Goal: Task Accomplishment & Management: Manage account settings

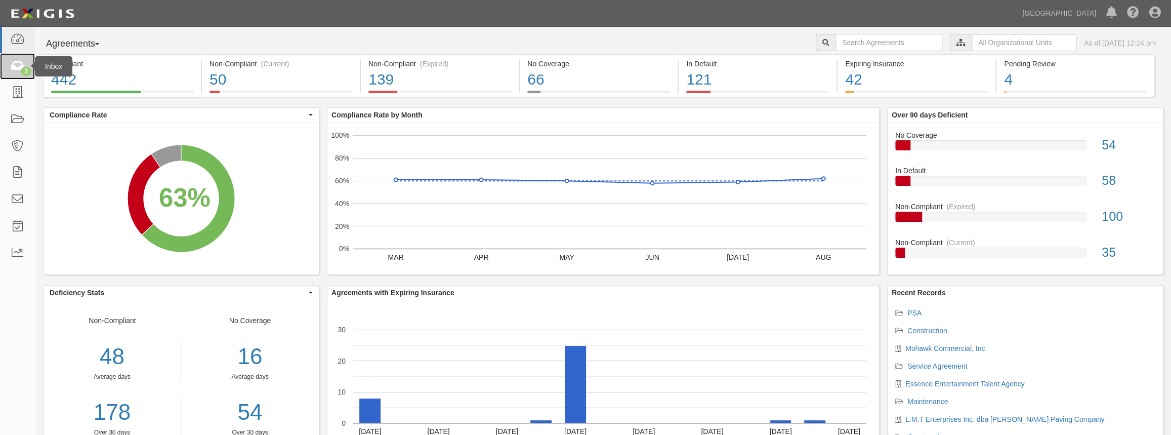
click at [16, 65] on icon at bounding box center [17, 67] width 14 height 12
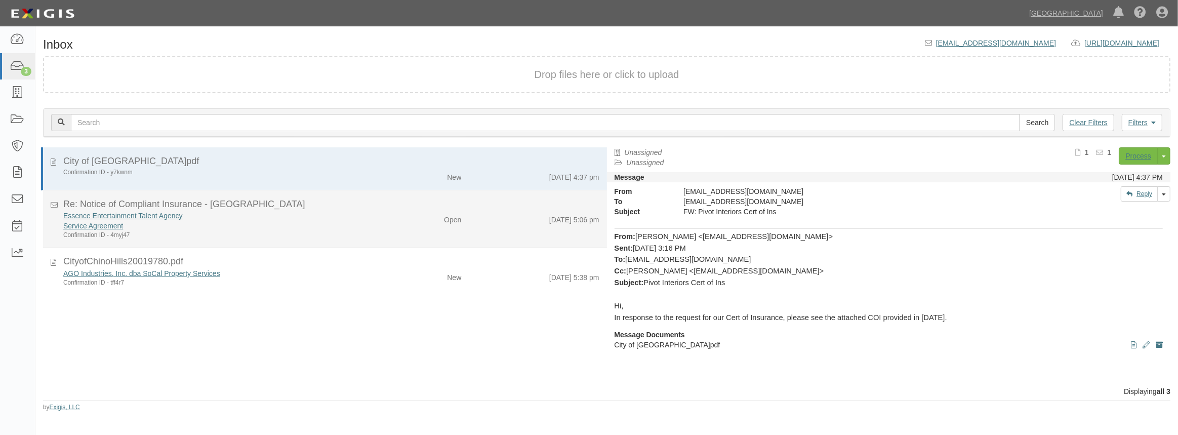
click at [276, 226] on div "Service Agreement" at bounding box center [216, 226] width 306 height 10
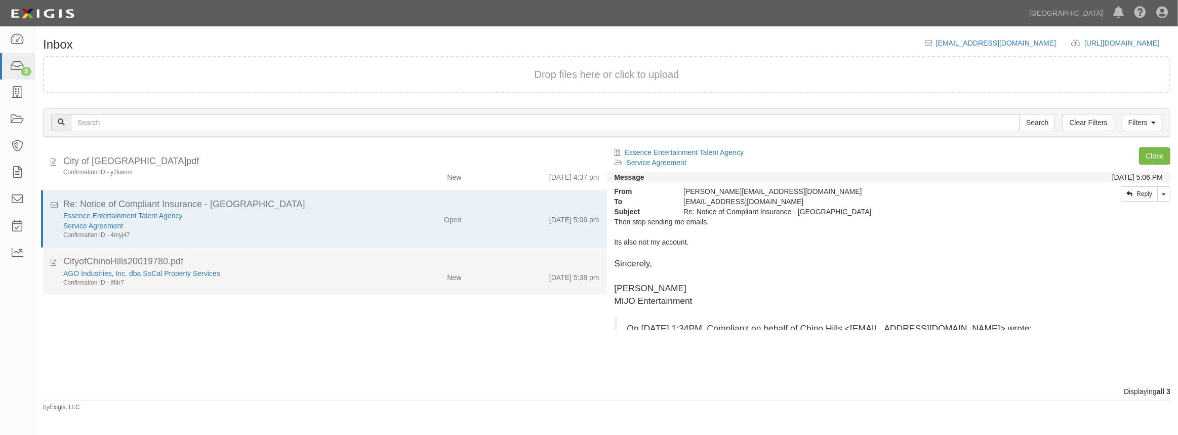
click at [259, 273] on div "AGO Industries, Inc. dba SoCal Property Services" at bounding box center [216, 273] width 306 height 10
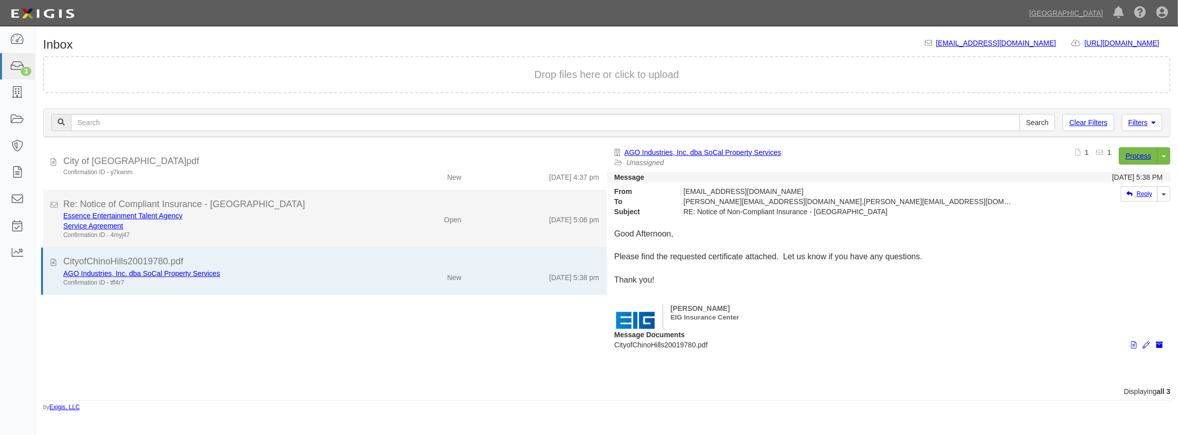
click at [423, 192] on li "Re: Notice of Compliant Insurance - Chino Hills Essence Entertainment Talent Ag…" at bounding box center [325, 219] width 564 height 58
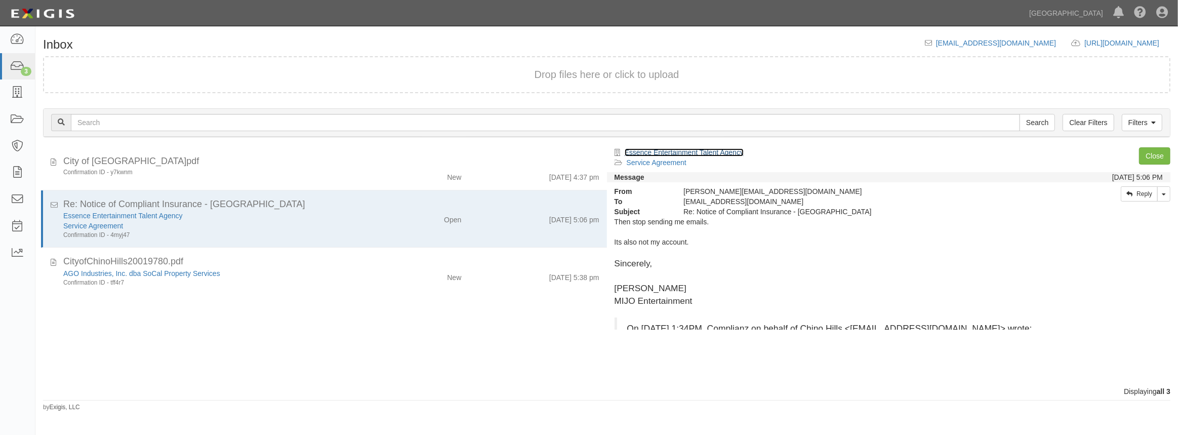
click at [693, 150] on link "Essence Entertainment Talent Agency" at bounding box center [684, 152] width 119 height 8
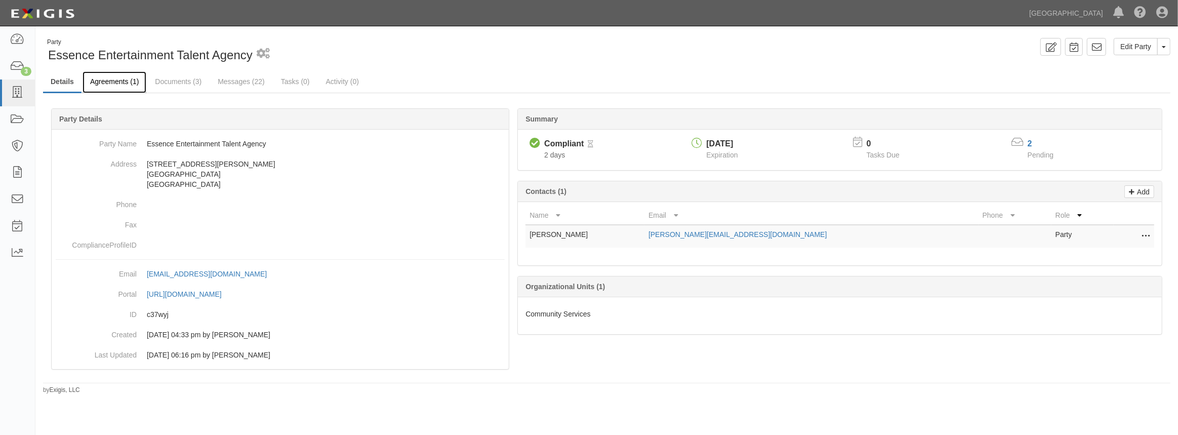
click at [101, 82] on link "Agreements (1)" at bounding box center [115, 82] width 64 height 22
click at [115, 85] on link "Agreements (1)" at bounding box center [115, 82] width 64 height 22
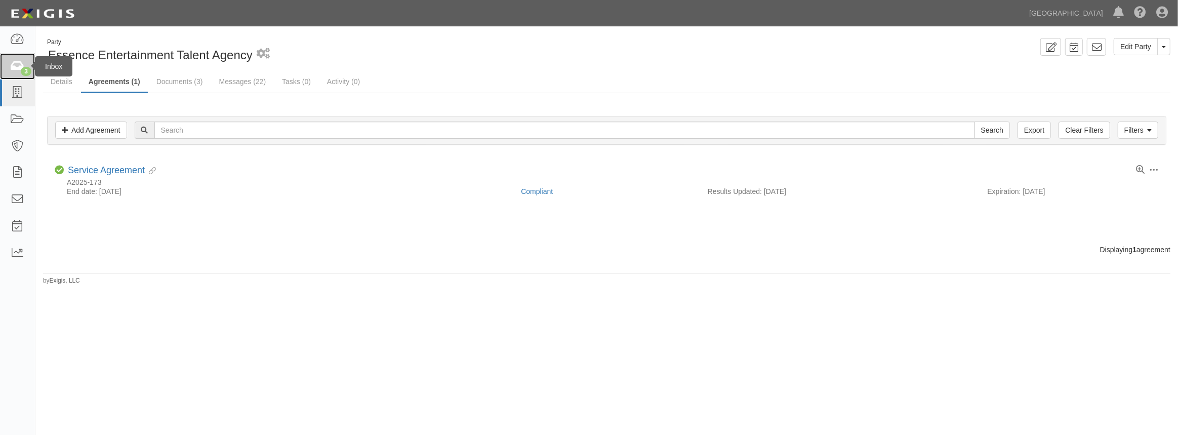
click at [26, 78] on link "3" at bounding box center [17, 66] width 35 height 27
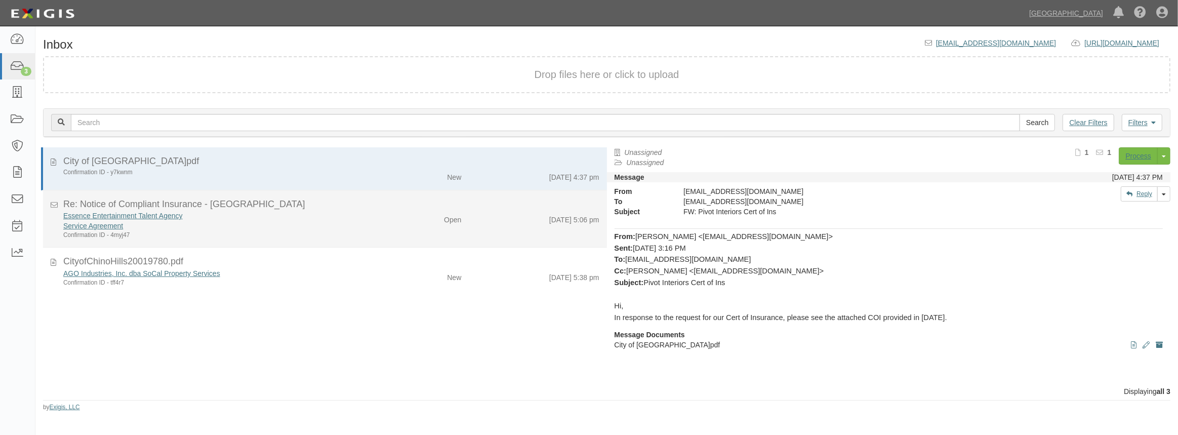
click at [410, 221] on div "Open" at bounding box center [423, 218] width 92 height 14
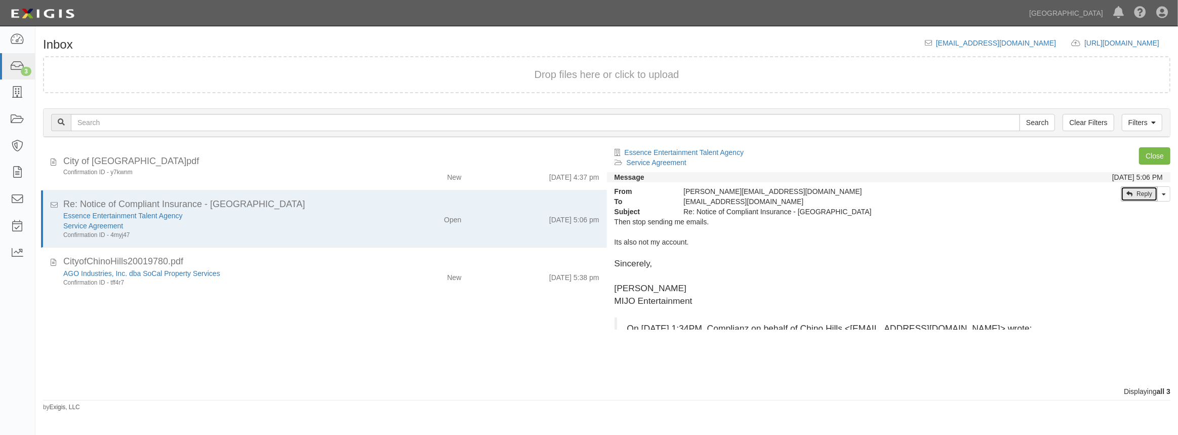
click at [1145, 194] on link "Reply" at bounding box center [1139, 193] width 37 height 15
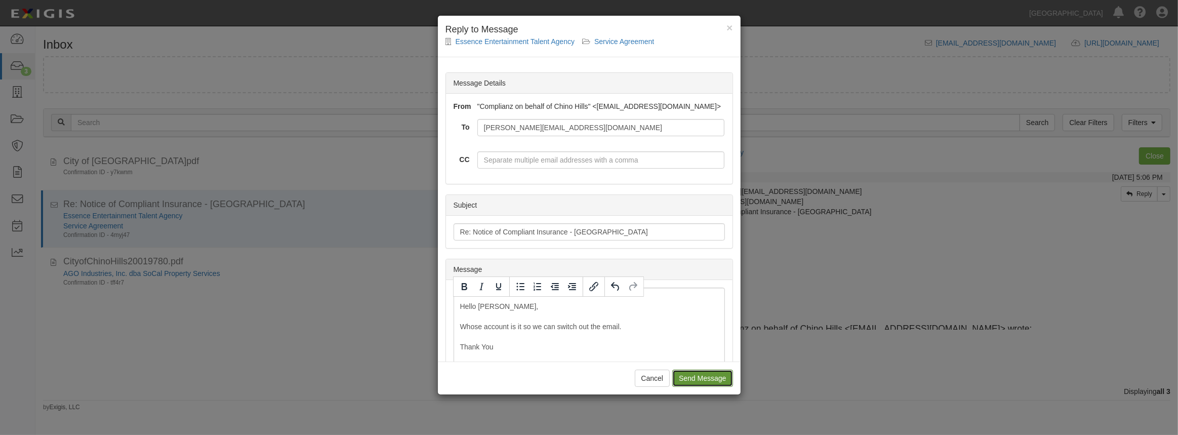
click at [707, 376] on input "Send Message" at bounding box center [702, 378] width 60 height 17
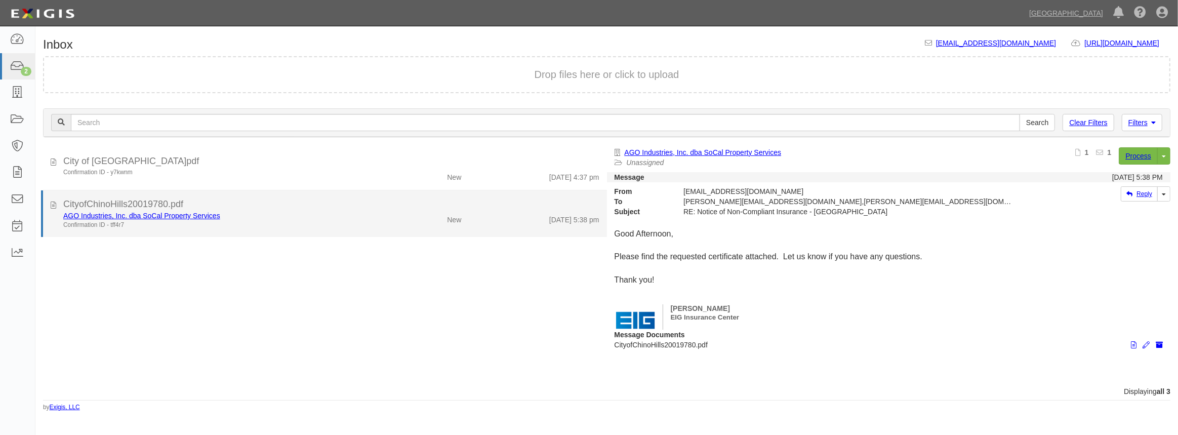
click at [261, 219] on div "AGO Industries, Inc. dba SoCal Property Services" at bounding box center [216, 216] width 306 height 10
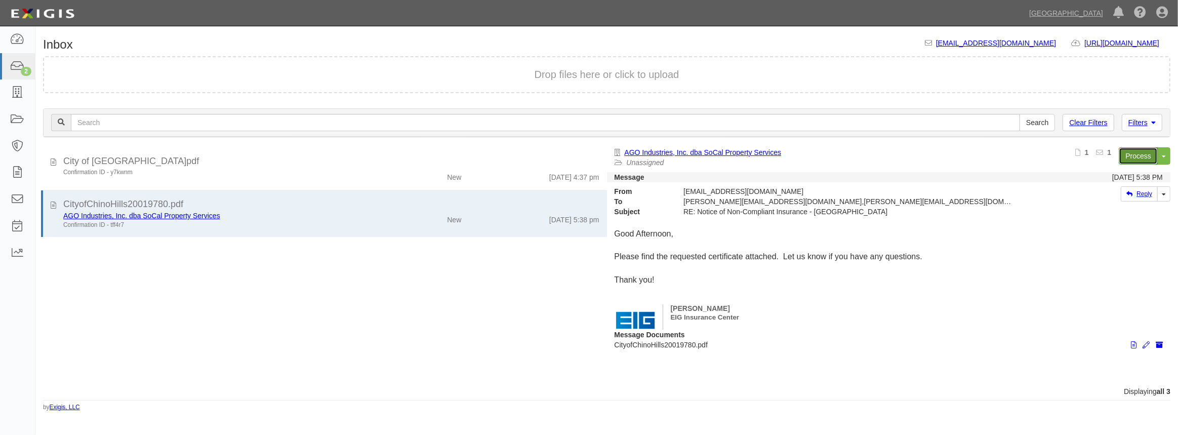
click at [1132, 161] on link "Process" at bounding box center [1138, 155] width 39 height 17
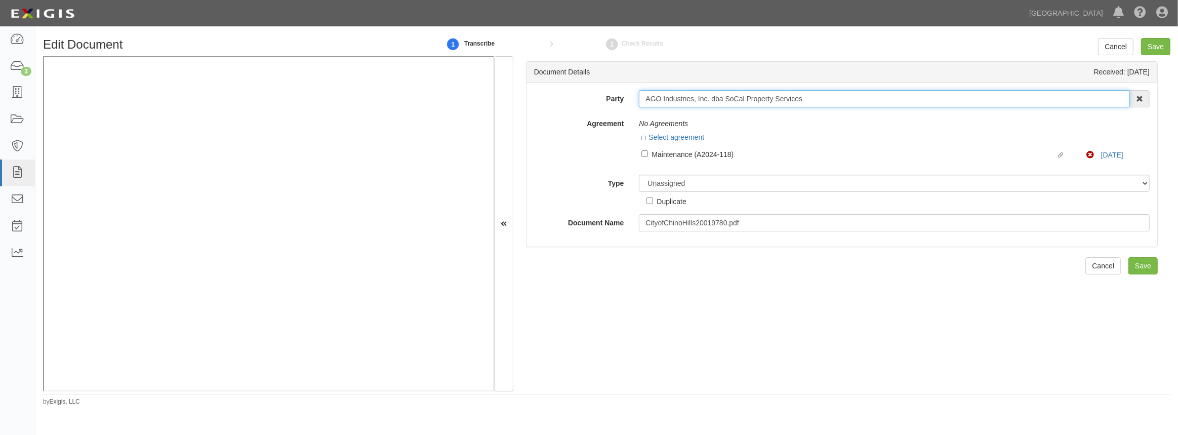
drag, startPoint x: 806, startPoint y: 99, endPoint x: 584, endPoint y: 99, distance: 222.7
click at [584, 99] on div "Party AGO Industries, Inc. dba SoCal Property Services 4LEAF, Inc. Abba Termite…" at bounding box center [841, 98] width 631 height 17
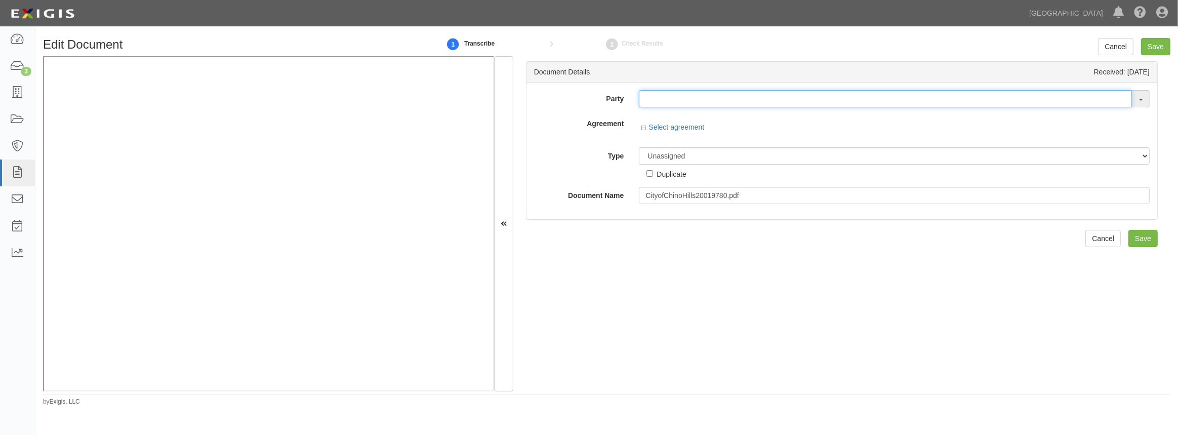
click at [711, 106] on input "text" at bounding box center [885, 98] width 493 height 17
paste input "AGO Industries, Inc. dba SoCal Property Services"
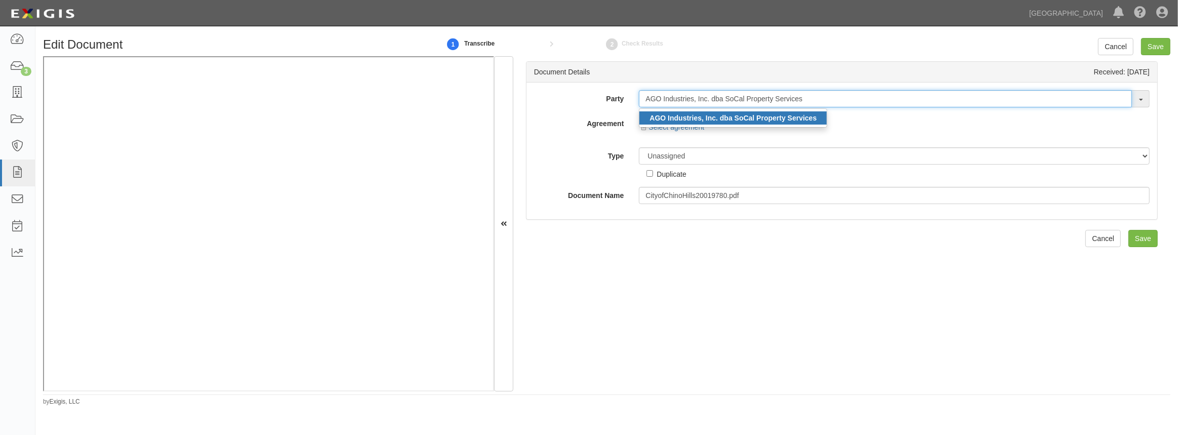
type input "AGO Industries, Inc. dba SoCal Property Services"
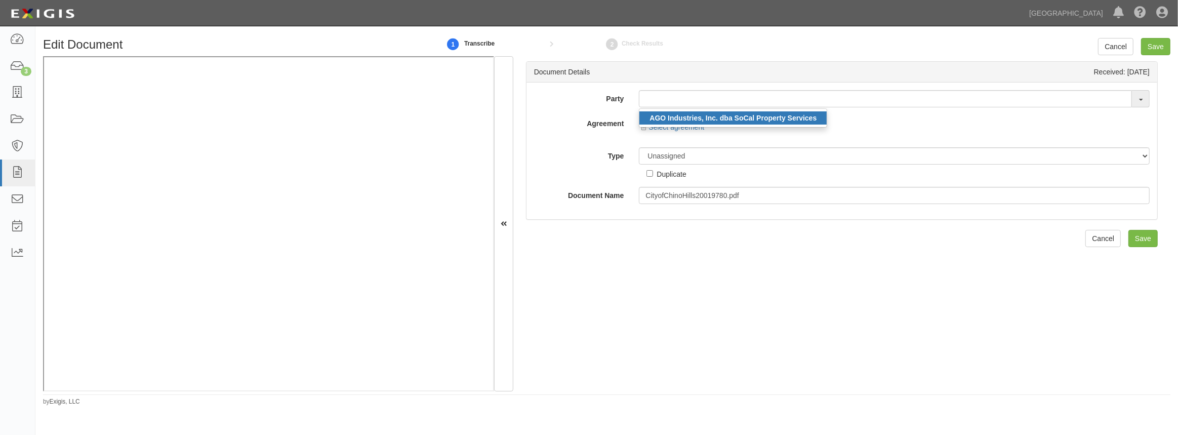
click at [708, 115] on strong "AGO Industries, Inc. dba SoCal Property Services" at bounding box center [733, 118] width 167 height 8
type input "AGO Industries, Inc. dba SoCal Property Services"
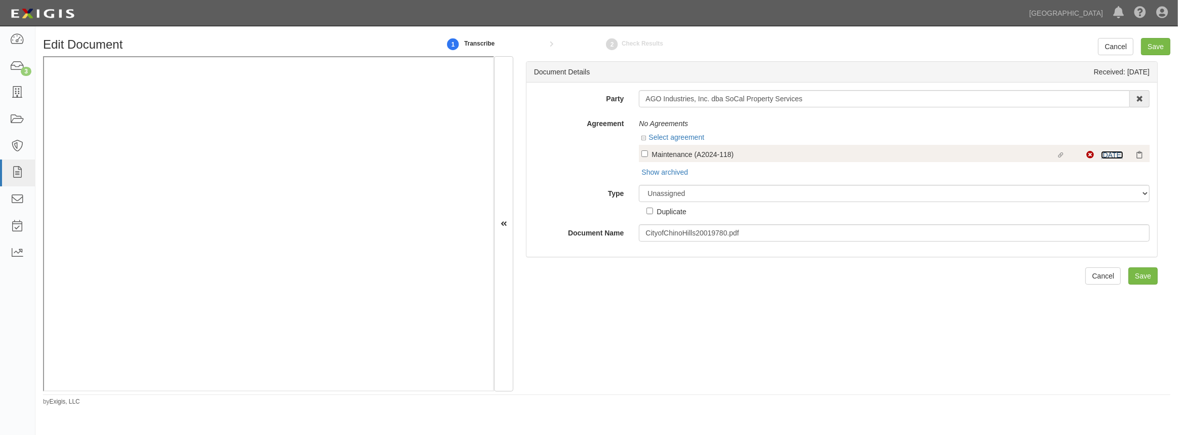
click at [1102, 151] on link "8/1/25" at bounding box center [1112, 155] width 22 height 8
click at [642, 152] on input "Linked agreement Maintenance (A2024-118) Linked agreement" at bounding box center [644, 153] width 7 height 7
checkbox input "true"
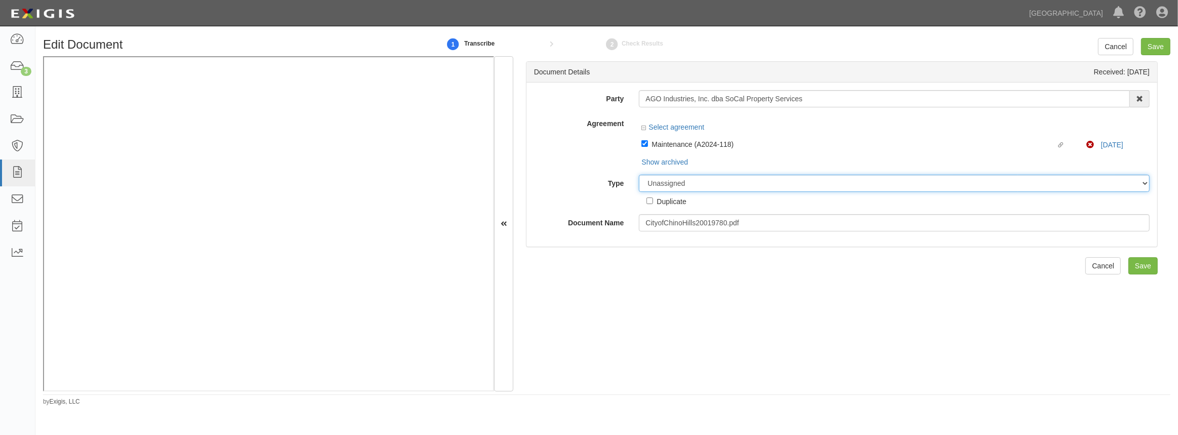
click at [663, 187] on select "Unassigned Binder Cancellation Notice Certificate Contract Endorsement Insuranc…" at bounding box center [894, 183] width 511 height 17
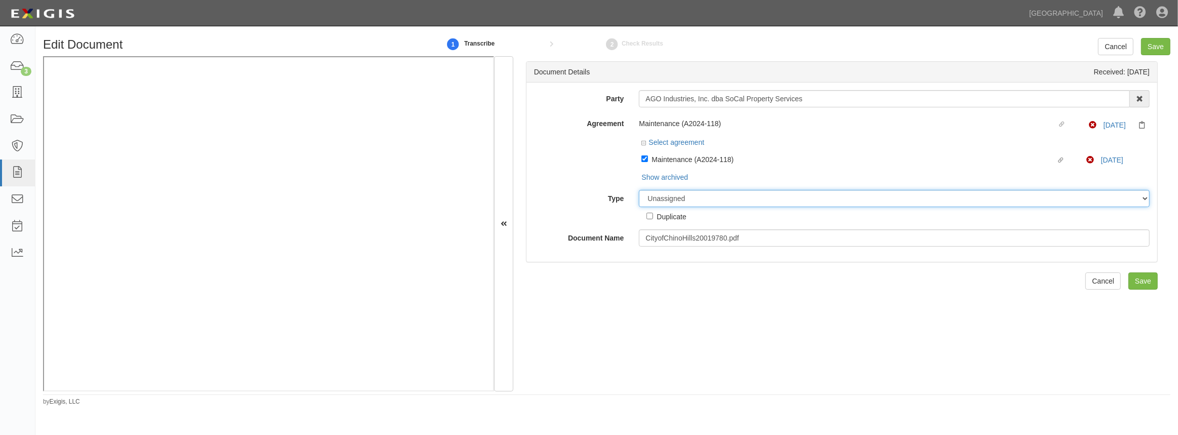
select select "CertificateDetail"
click at [639, 190] on select "Unassigned Binder Cancellation Notice Certificate Contract Endorsement Insuranc…" at bounding box center [894, 198] width 511 height 17
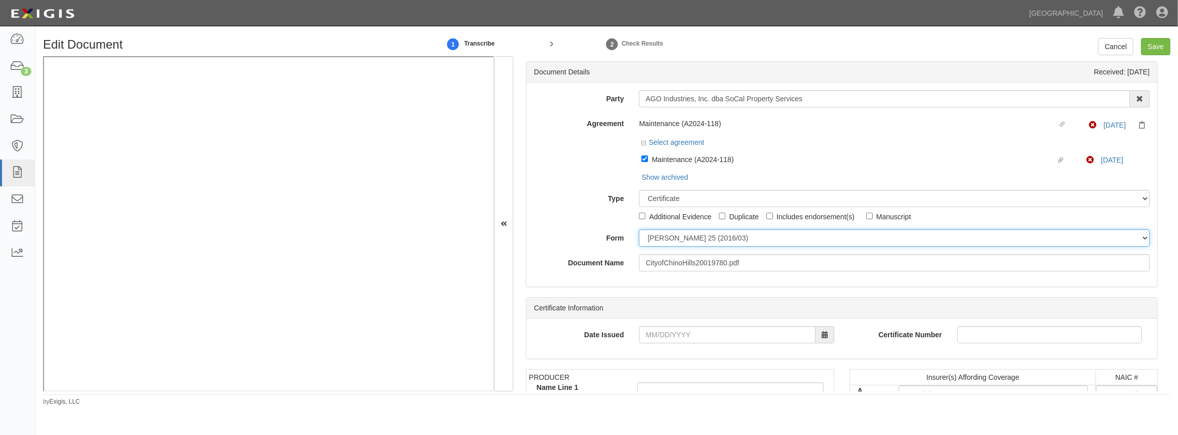
click at [668, 243] on select "ACORD 25 (2016/03) ACORD 101 ACORD 855 NY (2014/05) General" at bounding box center [894, 237] width 511 height 17
select select "GeneralFormDetail"
click at [639, 230] on select "ACORD 25 (2016/03) ACORD 101 ACORD 855 NY (2014/05) General" at bounding box center [894, 237] width 511 height 17
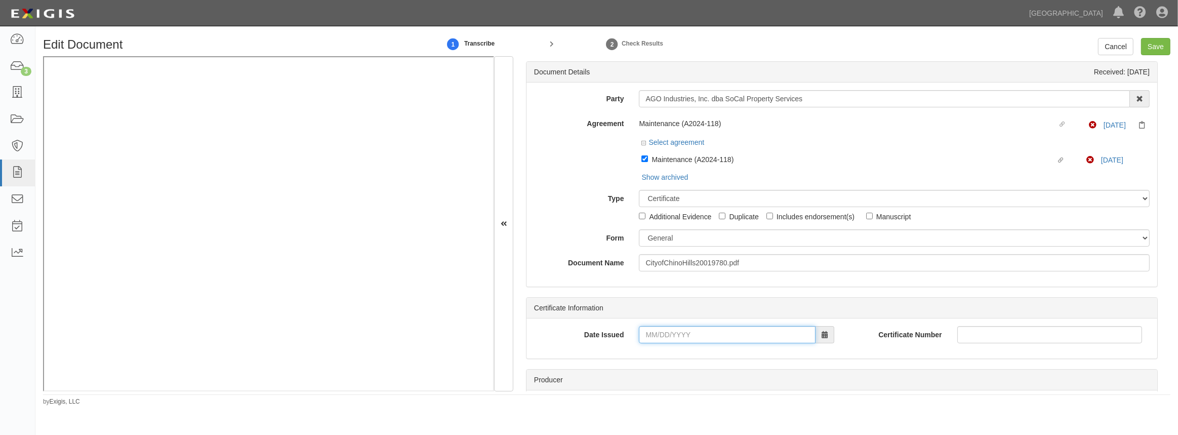
click at [673, 335] on input "Date Issued" at bounding box center [727, 334] width 176 height 17
type input "09/23/2025"
click at [677, 270] on td "23" at bounding box center [678, 269] width 15 height 15
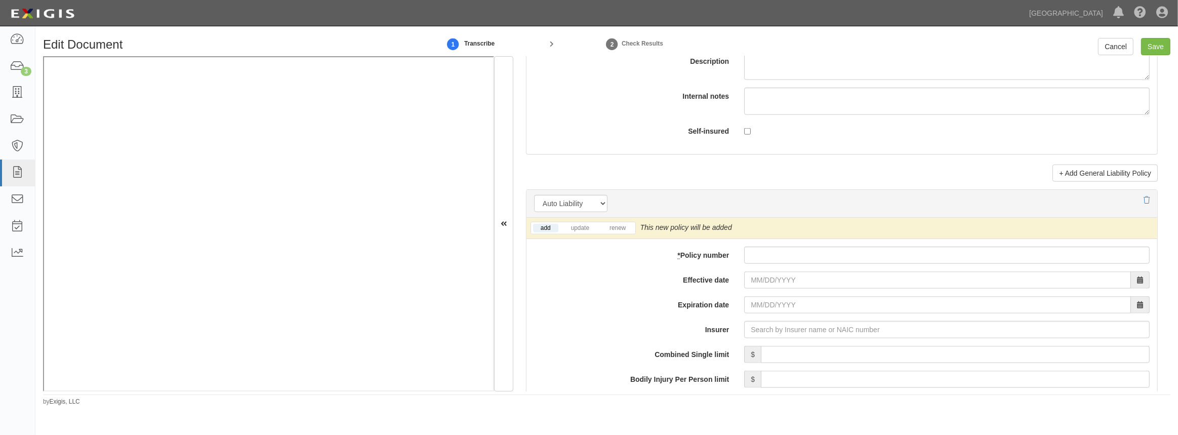
scroll to position [1381, 0]
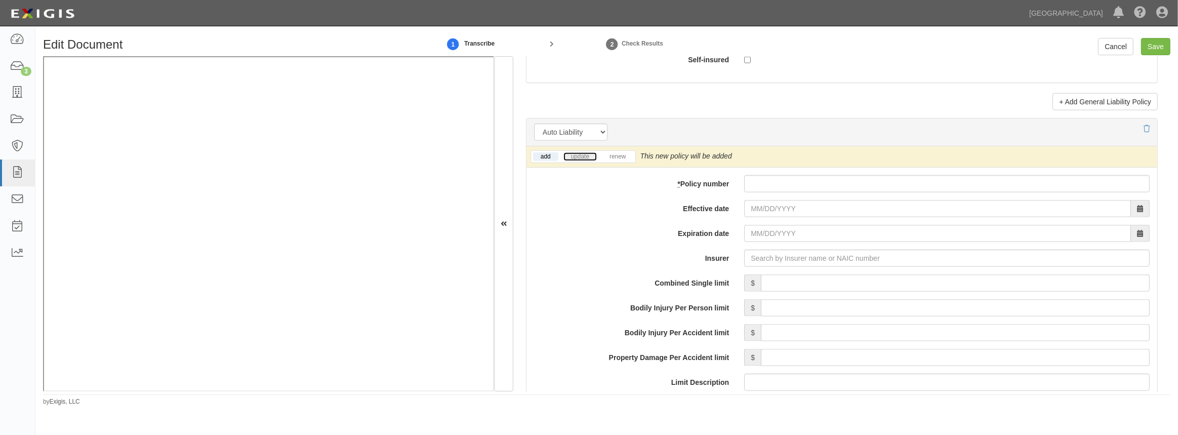
drag, startPoint x: 583, startPoint y: 156, endPoint x: 557, endPoint y: 180, distance: 35.5
click at [583, 156] on link "update" at bounding box center [579, 156] width 33 height 9
click at [757, 179] on input "* Policy number" at bounding box center [946, 183] width 405 height 17
paste input "Non-Compliant"
type input "Non-Compliant"
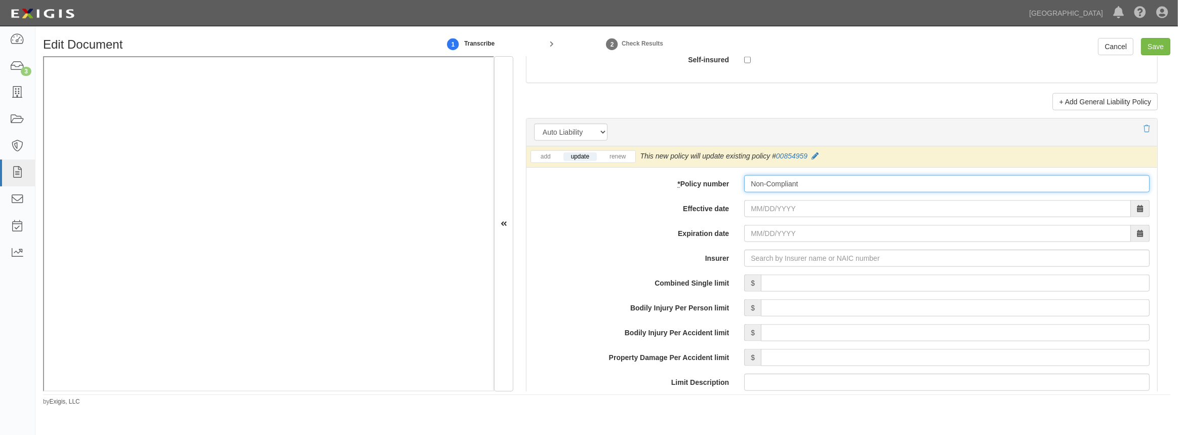
drag, startPoint x: 807, startPoint y: 179, endPoint x: 691, endPoint y: 181, distance: 115.9
click at [701, 180] on div "* Policy number Non-Compliant" at bounding box center [841, 183] width 631 height 17
drag, startPoint x: 839, startPoint y: 193, endPoint x: 830, endPoint y: 184, distance: 12.9
click at [837, 191] on div "add update renew This new policy will be added This new policy will update exis…" at bounding box center [841, 415] width 631 height 538
drag, startPoint x: 830, startPoint y: 184, endPoint x: 812, endPoint y: 184, distance: 18.2
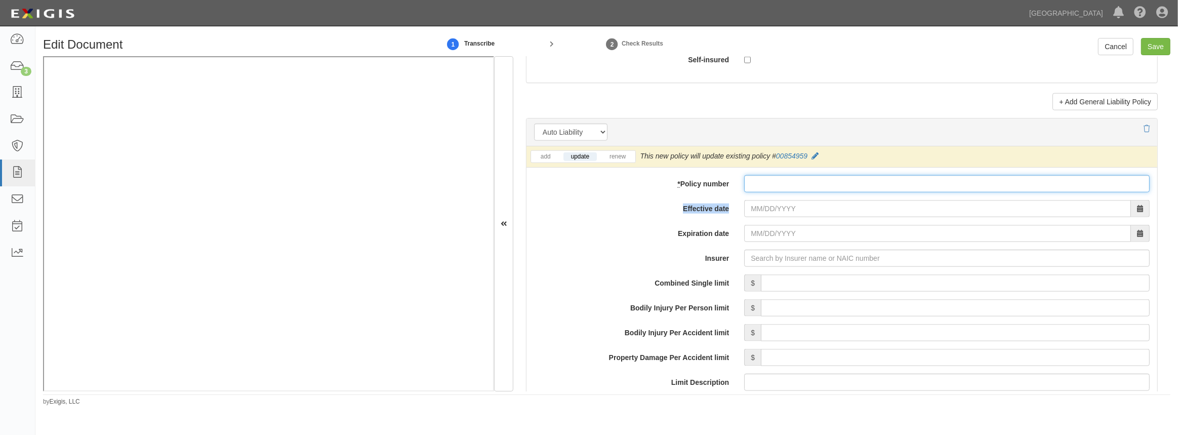
click at [830, 184] on input "* Policy number" at bounding box center [946, 183] width 405 height 17
paste input "861018684"
type input "861018684"
click at [793, 207] on input "Effective date" at bounding box center [937, 208] width 387 height 17
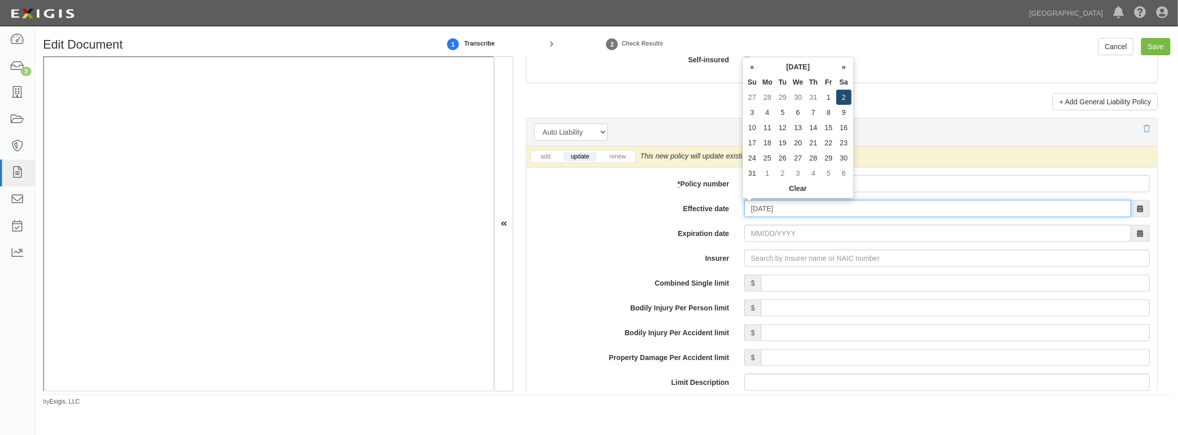
type input "08/02/2025"
click at [839, 94] on td "2" at bounding box center [843, 97] width 15 height 15
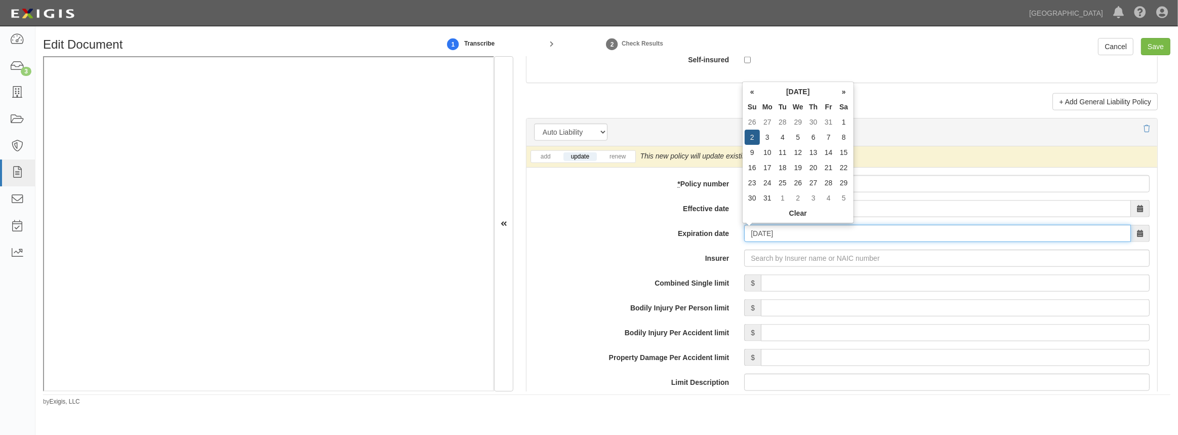
drag, startPoint x: 792, startPoint y: 232, endPoint x: 729, endPoint y: 238, distance: 63.6
click at [729, 238] on div "Expiration date 08/02/2026" at bounding box center [841, 233] width 631 height 17
type input "02/02/2026"
click at [767, 134] on td "2" at bounding box center [767, 137] width 15 height 15
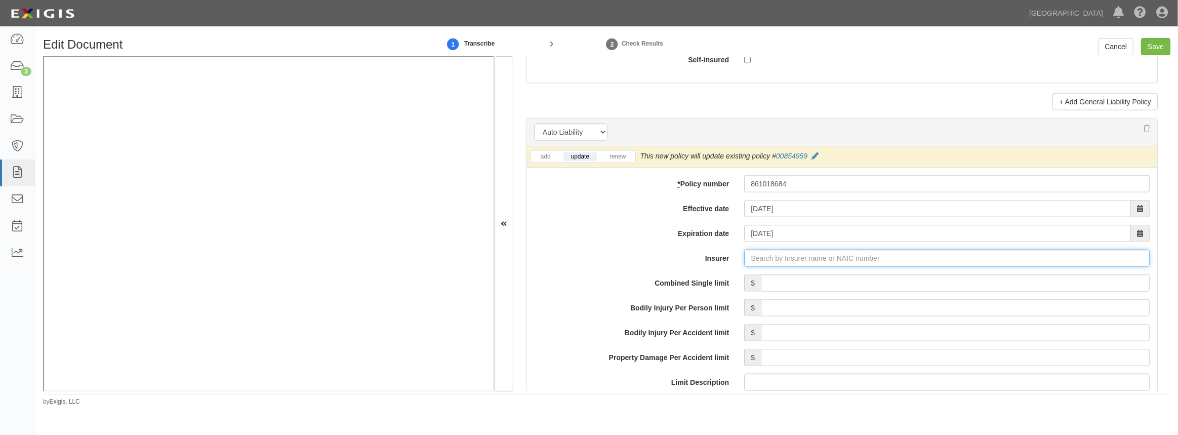
click at [766, 257] on input "Insurer" at bounding box center [946, 258] width 405 height 17
type input "180 Seguros S.A. (0) NR Rating"
type input "1"
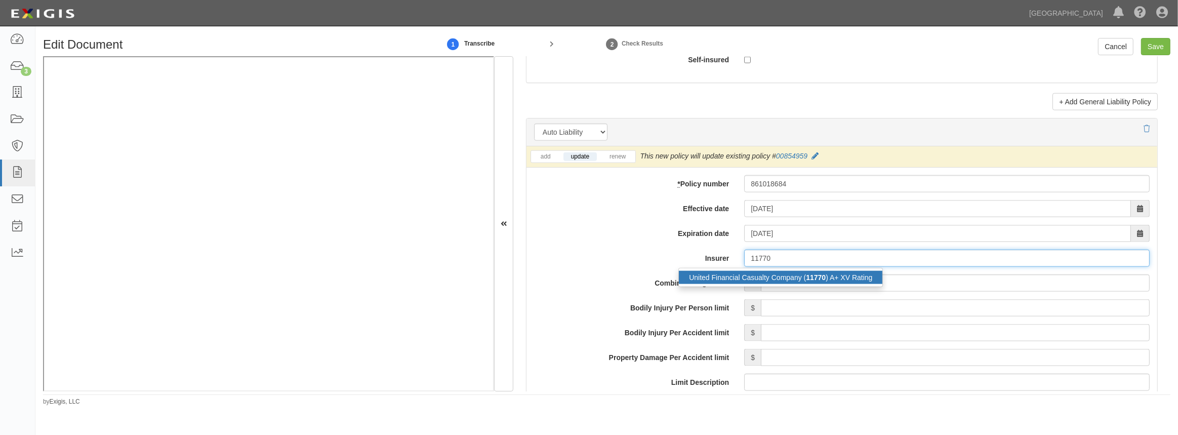
click at [771, 278] on div "United Financial Casualty Company ( 11770 ) A+ XV Rating" at bounding box center [781, 277] width 204 height 13
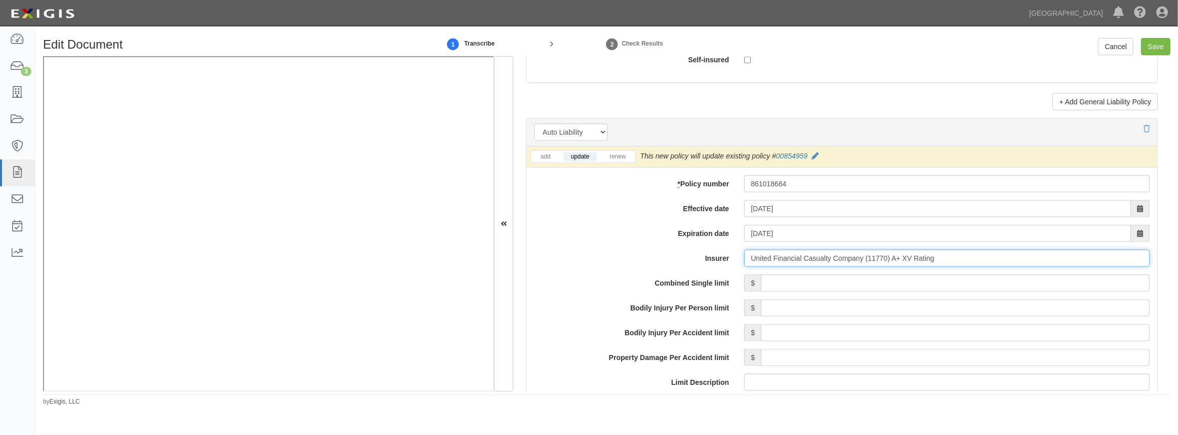
type input "United Financial Casualty Company (11770) A+ XV Rating"
click at [791, 289] on input "Combined Single limit" at bounding box center [955, 282] width 389 height 17
type input "1,000,000"
click at [586, 229] on label "Expiration date" at bounding box center [631, 232] width 210 height 14
click at [744, 229] on input "02/02/2026" at bounding box center [937, 233] width 387 height 17
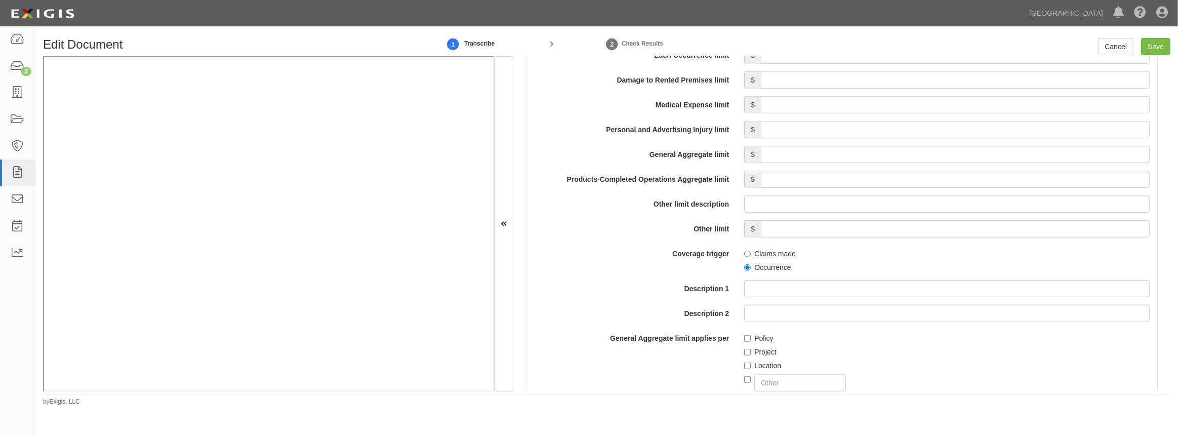
click at [590, 282] on label "Description 1" at bounding box center [631, 287] width 210 height 14
click at [744, 282] on input "Description 1" at bounding box center [946, 288] width 405 height 17
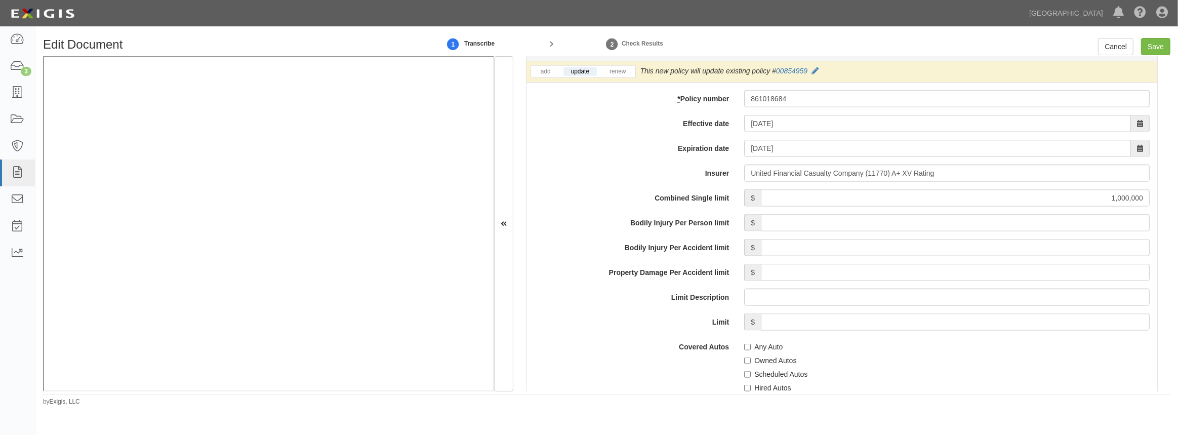
scroll to position [1519, 0]
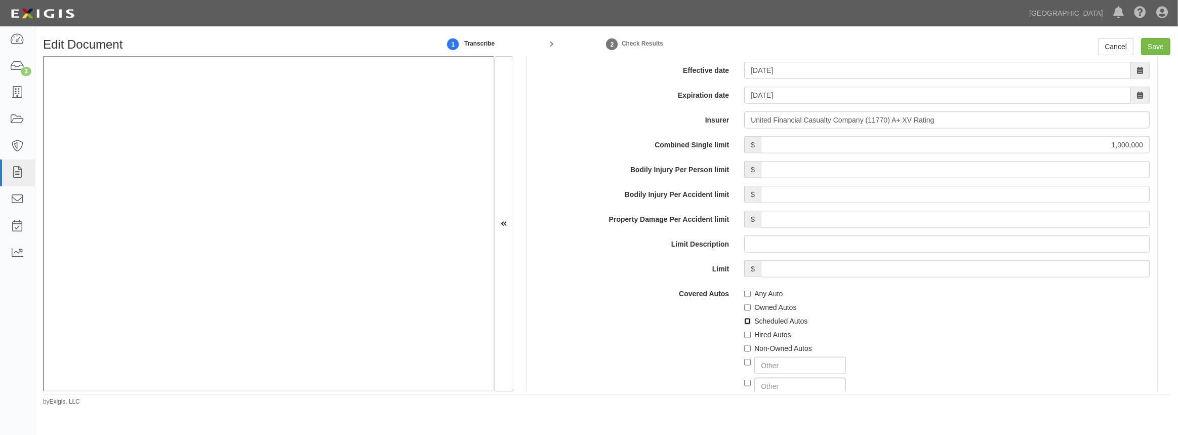
click at [744, 319] on input "Scheduled Autos" at bounding box center [747, 321] width 7 height 7
checkbox input "true"
click at [695, 346] on div "Covered Autos Any Auto Owned Autos Scheduled Autos Hired Autos Non-Owned Autos" at bounding box center [841, 340] width 631 height 110
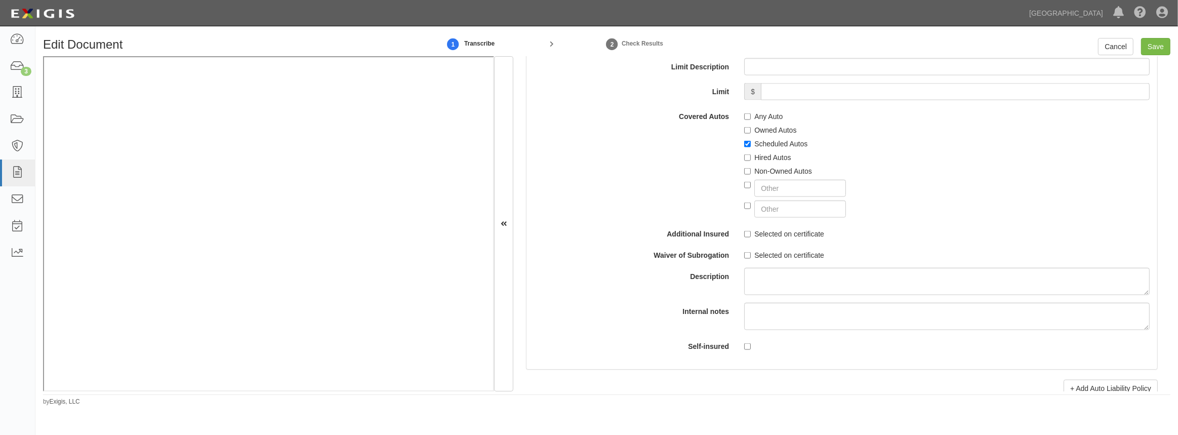
scroll to position [1702, 0]
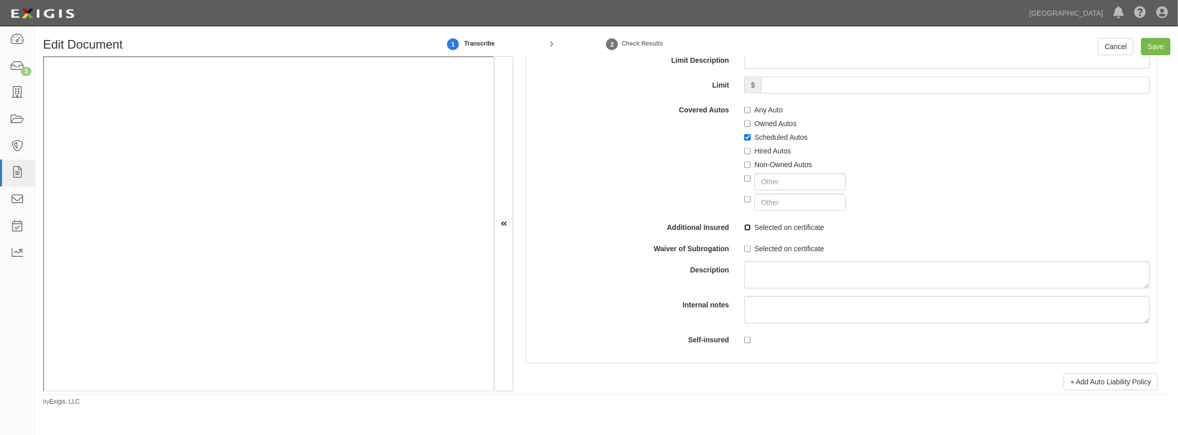
click at [744, 228] on input "Selected on certificate" at bounding box center [747, 227] width 7 height 7
checkbox input "true"
click at [743, 238] on div "Combined Single limit $ 1,000,000 Bodily Injury Per Person limit $ Bodily Injur…" at bounding box center [842, 149] width 616 height 395
click at [744, 246] on input "Selected on certificate" at bounding box center [747, 249] width 7 height 7
checkbox input "true"
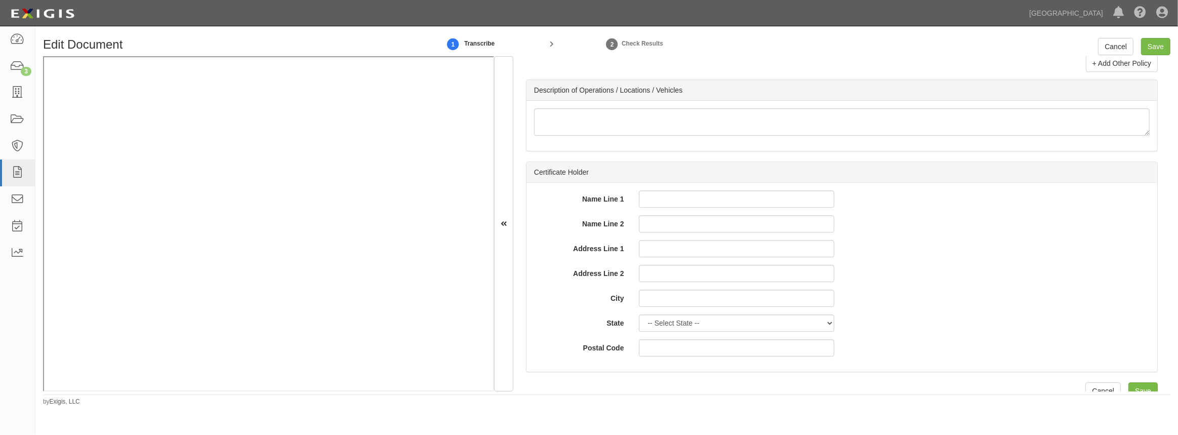
scroll to position [3353, 0]
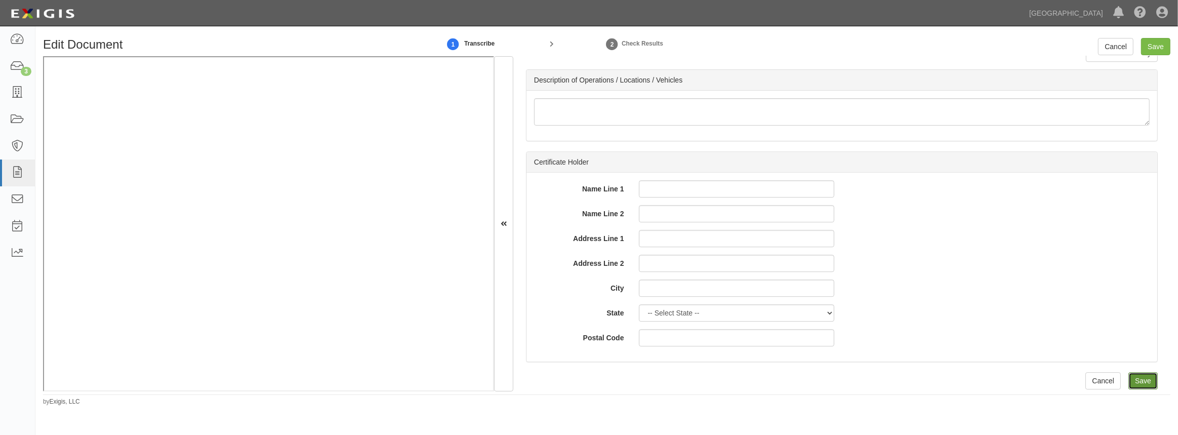
click at [1129, 380] on input "Save" at bounding box center [1142, 380] width 29 height 17
type input "1000000"
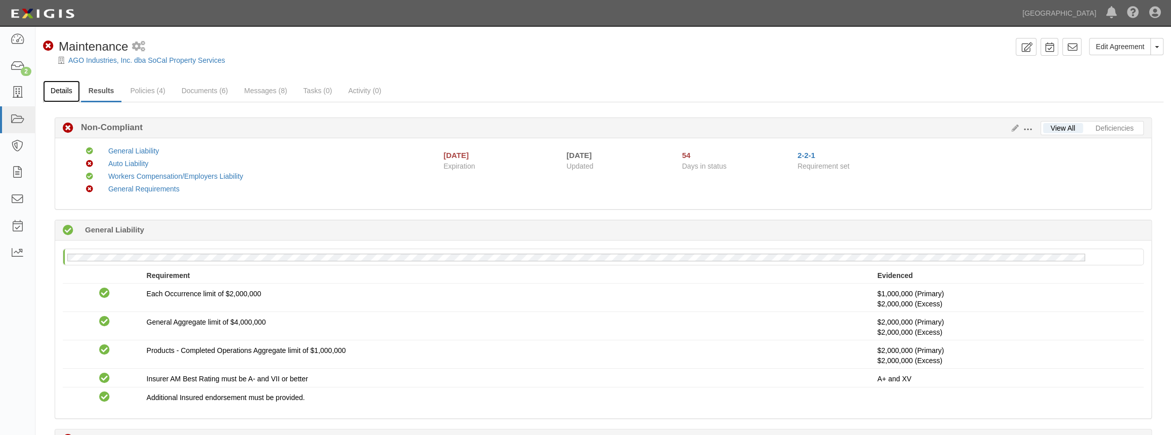
click at [60, 84] on link "Details" at bounding box center [61, 91] width 37 height 22
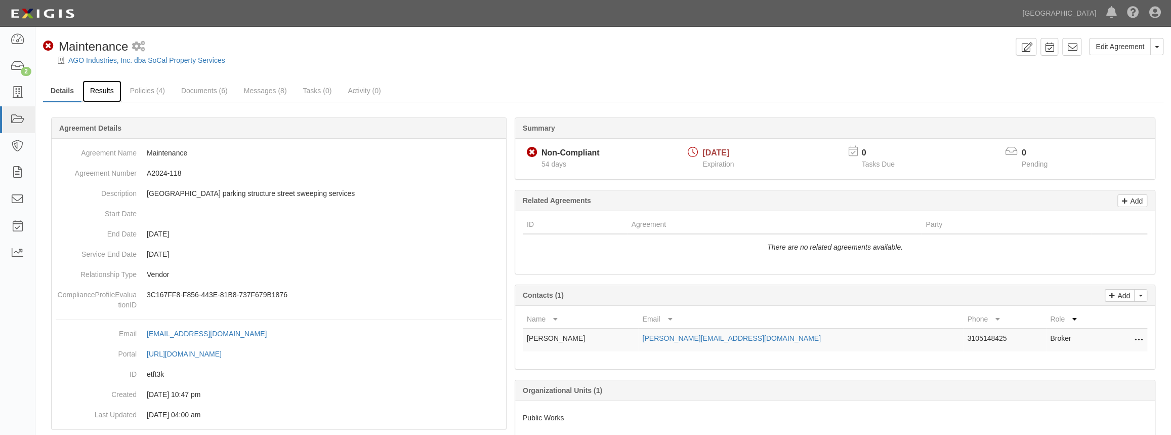
click at [100, 92] on link "Results" at bounding box center [102, 91] width 39 height 22
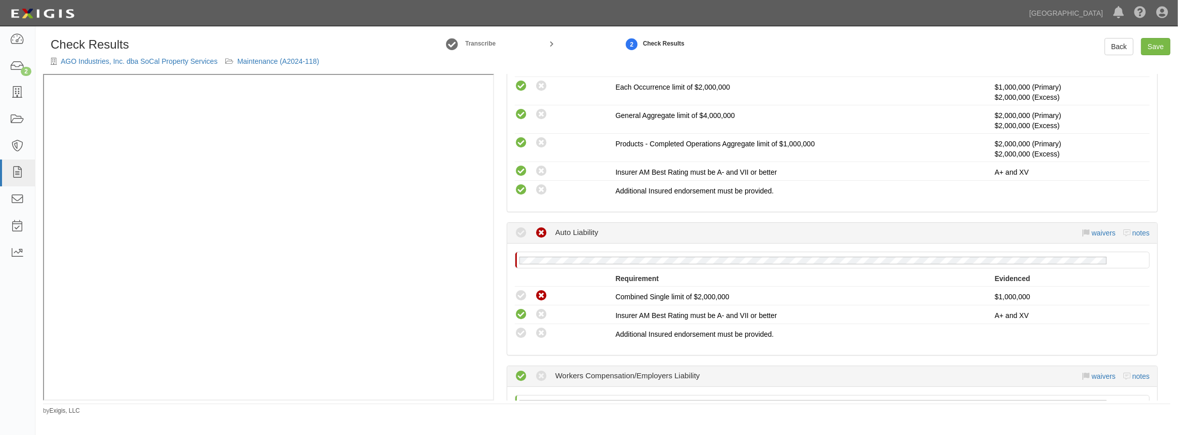
scroll to position [276, 0]
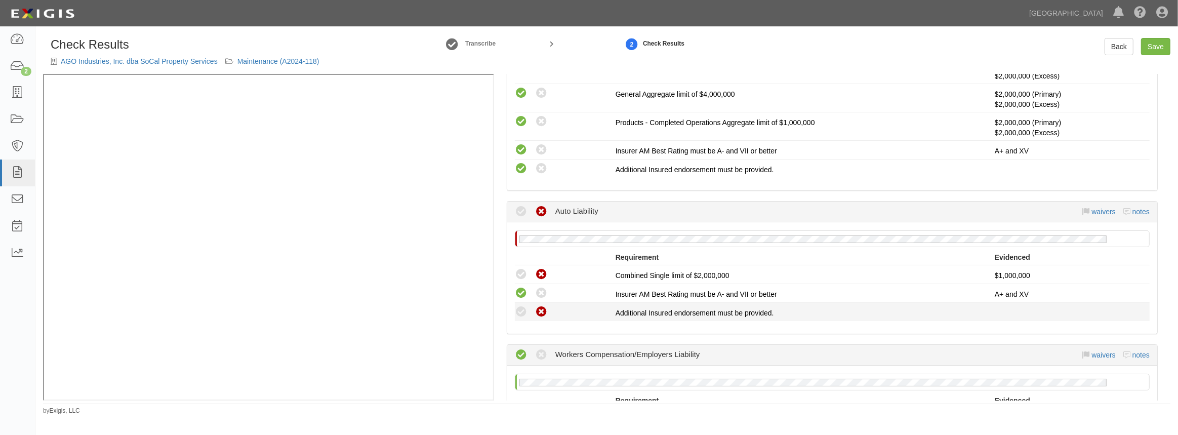
click at [544, 312] on icon at bounding box center [541, 312] width 13 height 13
radio input "true"
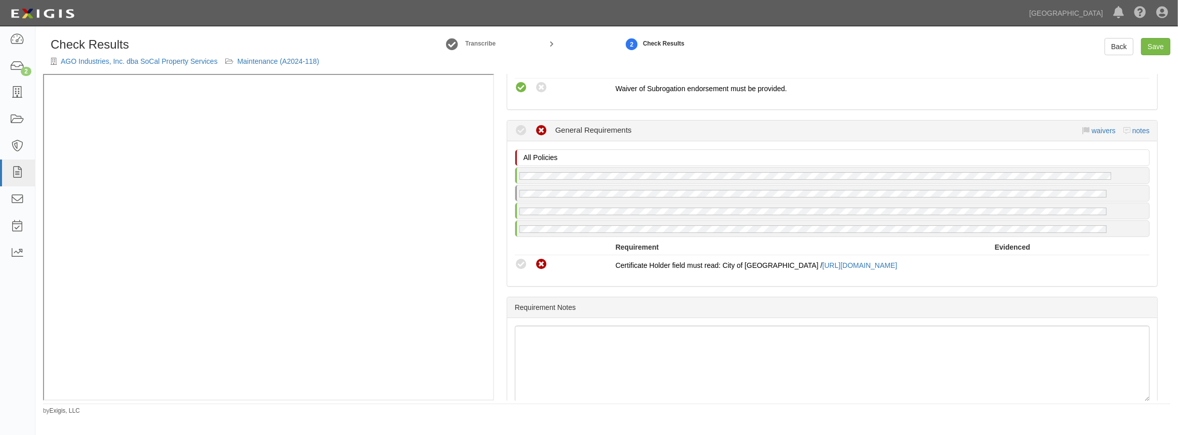
scroll to position [690, 0]
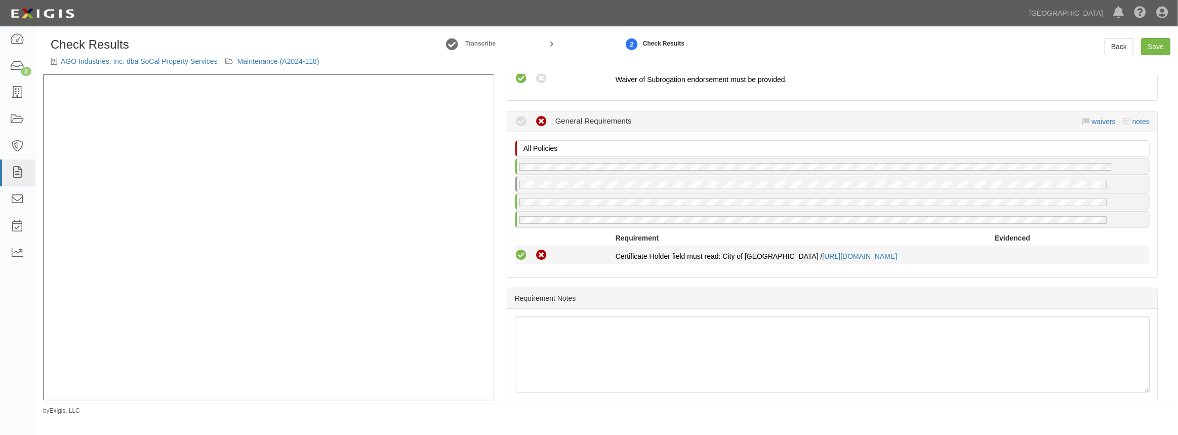
click at [515, 250] on icon at bounding box center [521, 255] width 13 height 13
radio input "true"
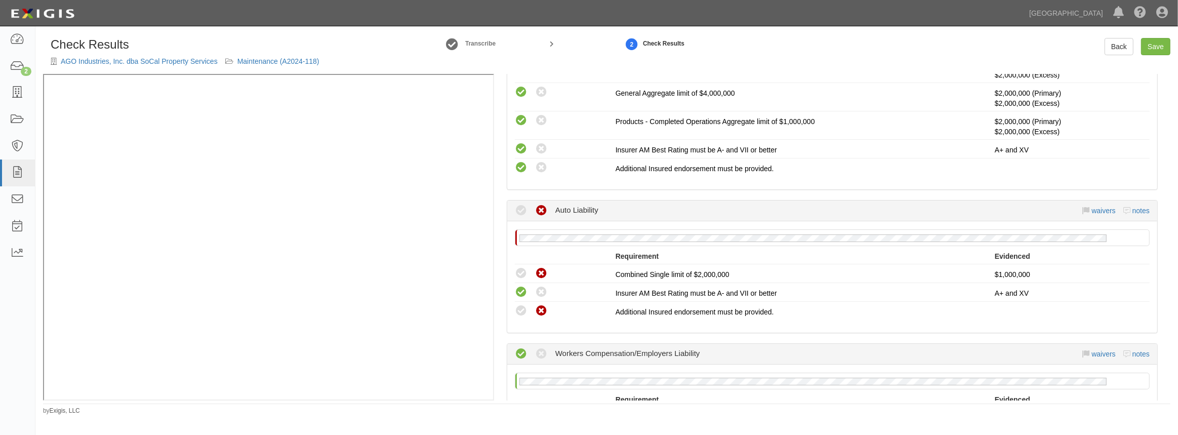
scroll to position [230, 0]
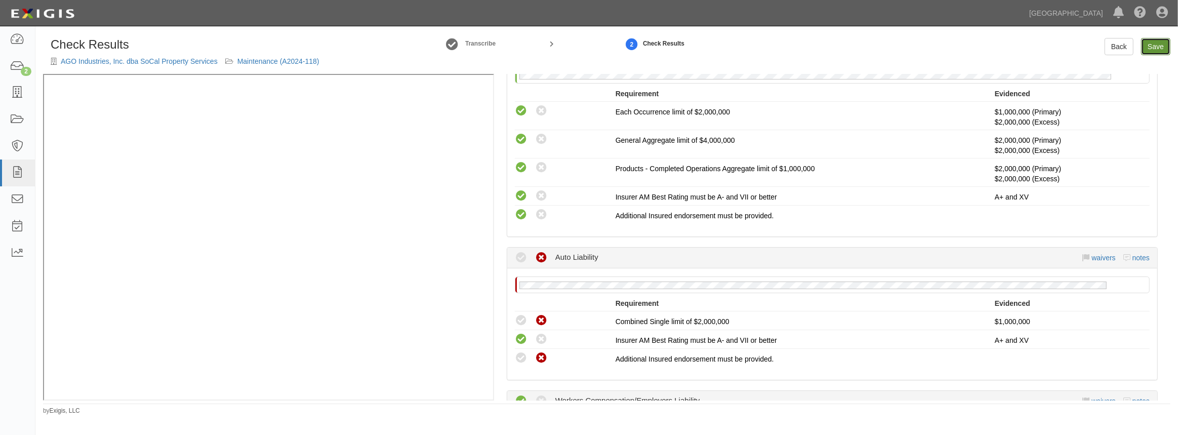
click at [1149, 49] on link "Save" at bounding box center [1155, 46] width 29 height 17
radio input "true"
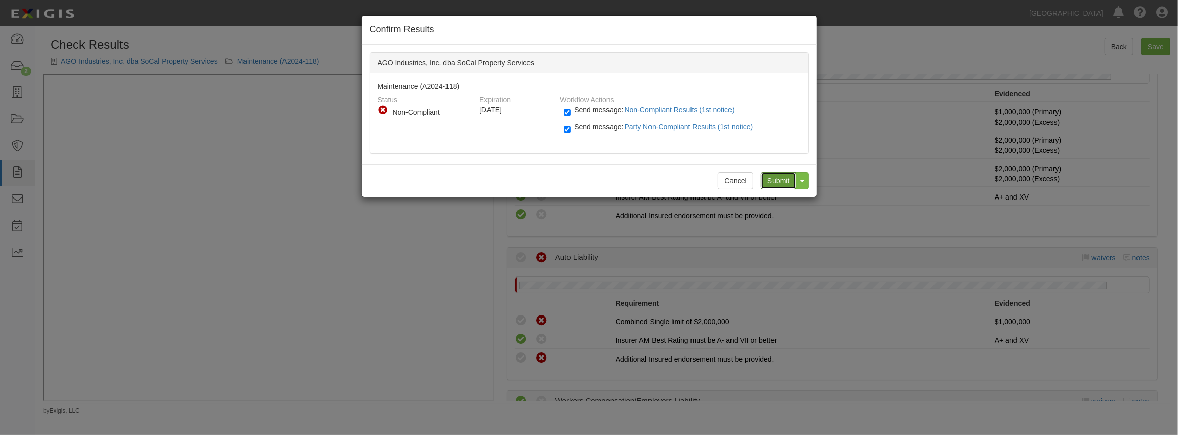
click at [780, 182] on input "Submit" at bounding box center [778, 180] width 35 height 17
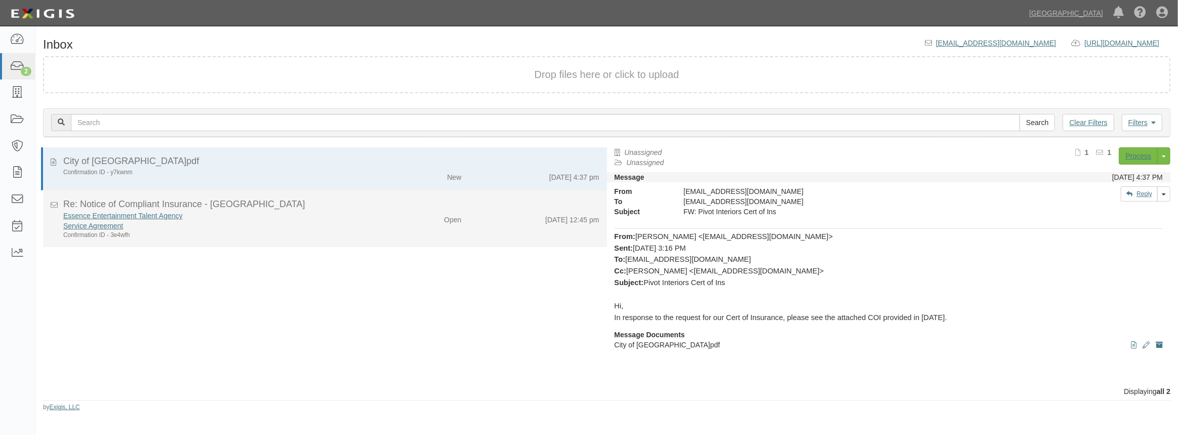
click at [265, 221] on div "Service Agreement" at bounding box center [216, 226] width 306 height 10
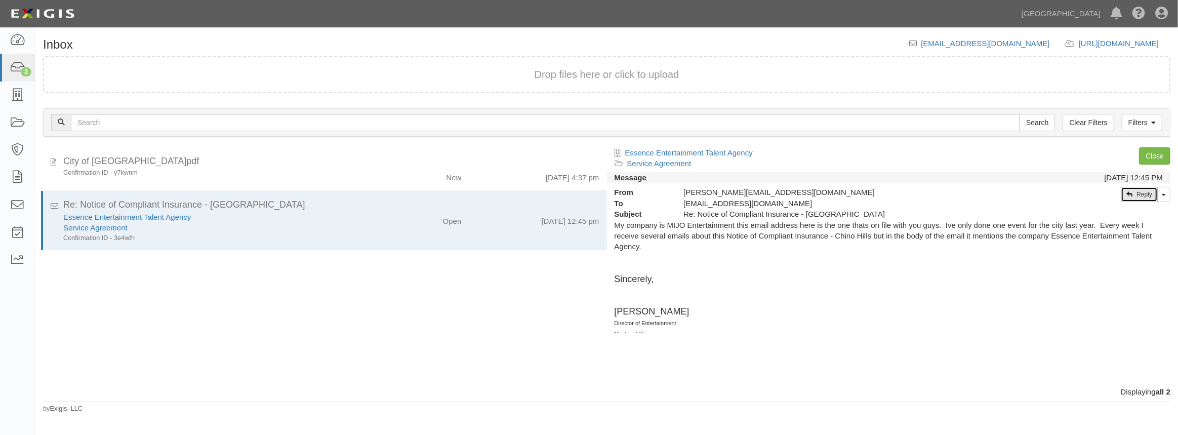
click at [1143, 197] on link "Reply" at bounding box center [1139, 194] width 37 height 15
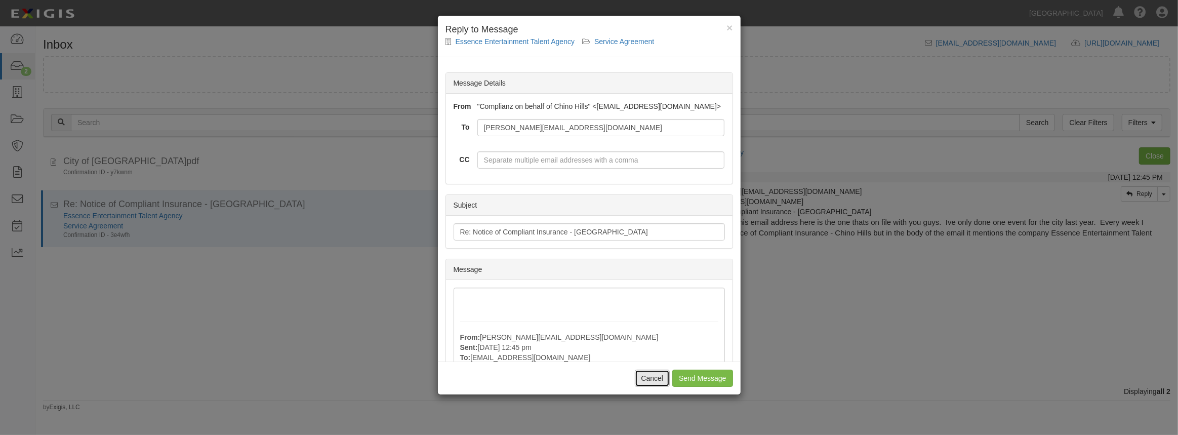
click at [652, 374] on button "Cancel" at bounding box center [652, 378] width 35 height 17
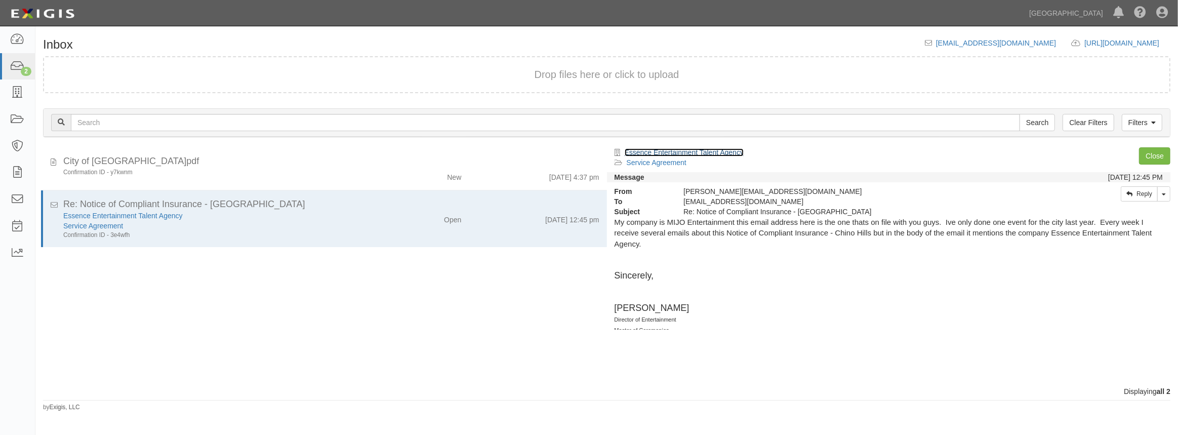
click at [702, 155] on link "Essence Entertainment Talent Agency" at bounding box center [684, 152] width 119 height 8
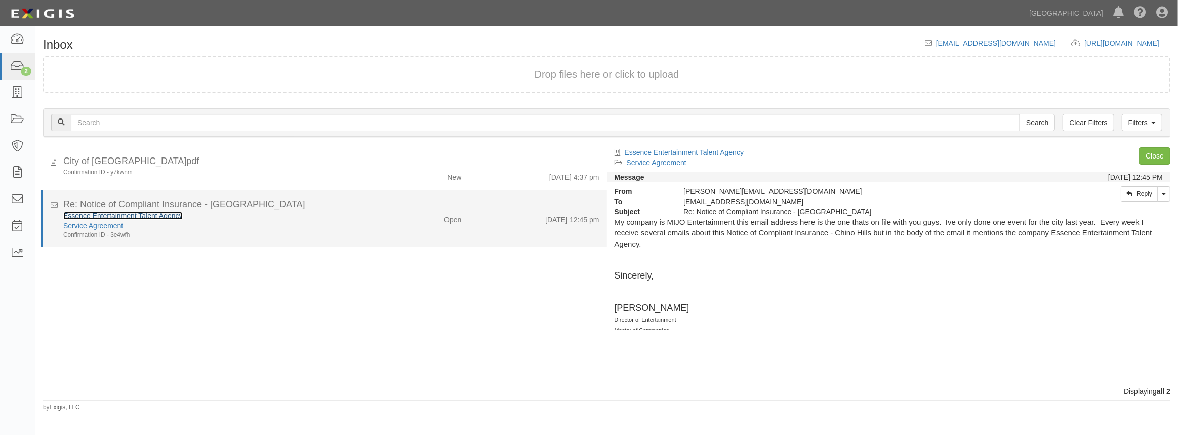
click at [141, 215] on link "Essence Entertainment Talent Agency" at bounding box center [122, 216] width 119 height 8
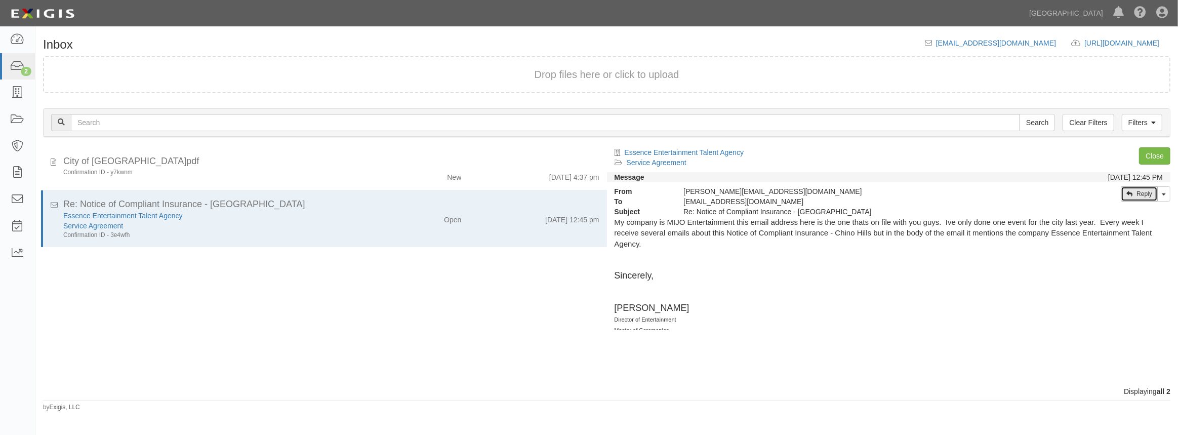
click at [1140, 195] on link "Reply" at bounding box center [1139, 193] width 37 height 15
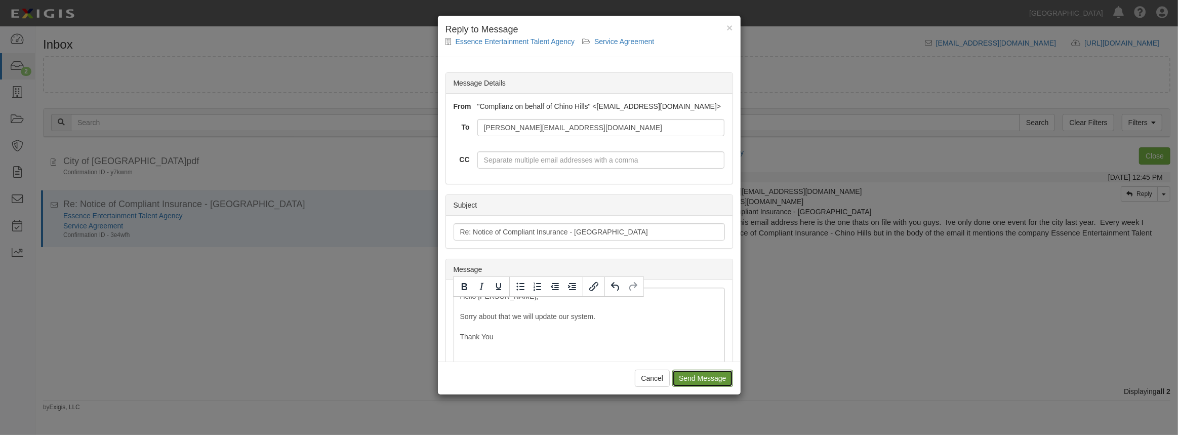
click at [709, 376] on input "Send Message" at bounding box center [702, 378] width 60 height 17
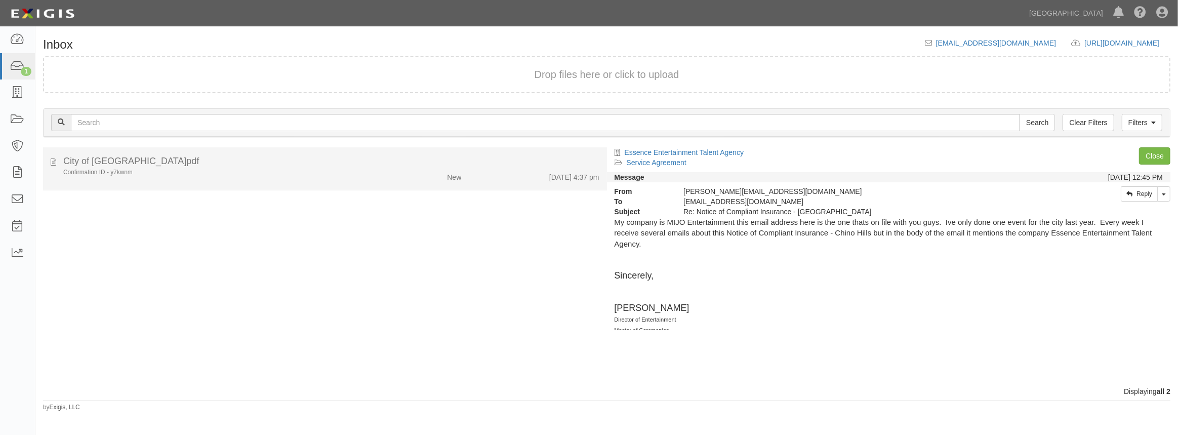
click at [144, 173] on div "Confirmation ID - y7kwnm" at bounding box center [216, 172] width 306 height 9
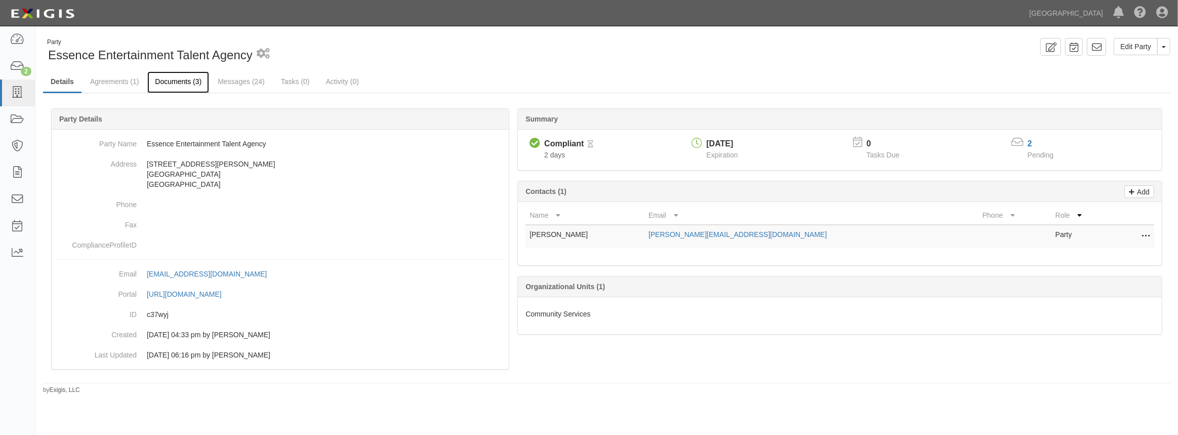
click at [183, 83] on link "Documents (3)" at bounding box center [178, 82] width 62 height 22
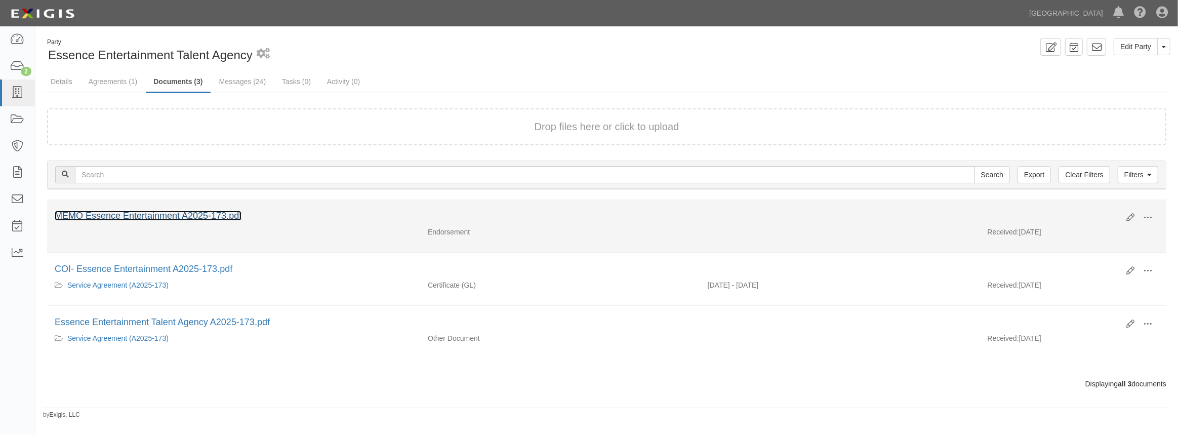
click at [163, 215] on link "MEMO Essence Entertainment A2025-173.pdf" at bounding box center [148, 216] width 187 height 10
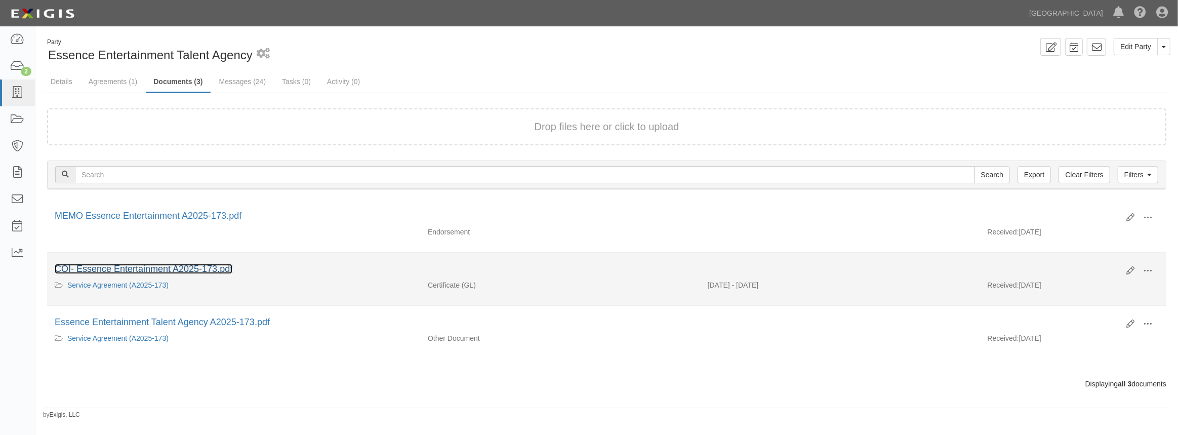
click at [162, 269] on link "COI- Essence Entertainment A2025-173.pdf" at bounding box center [144, 269] width 178 height 10
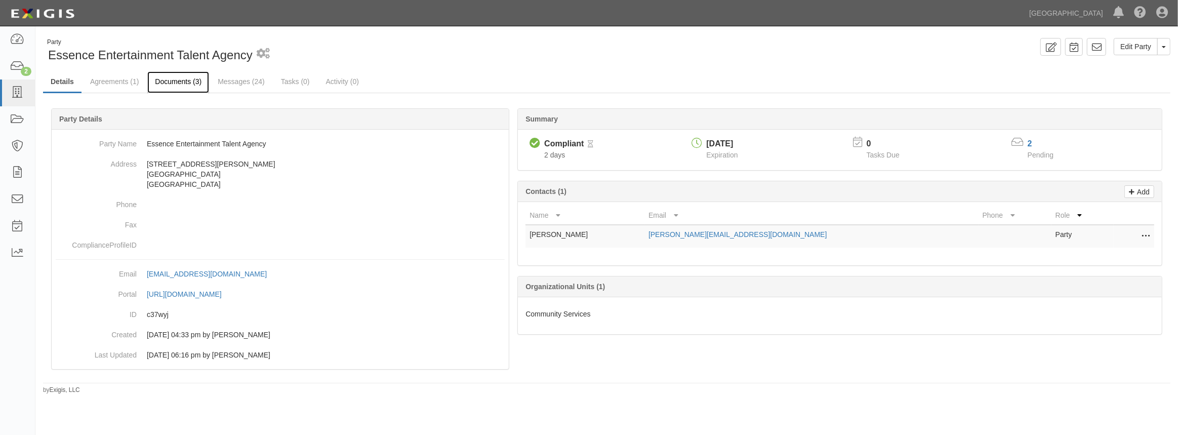
click at [177, 80] on link "Documents (3)" at bounding box center [178, 82] width 62 height 22
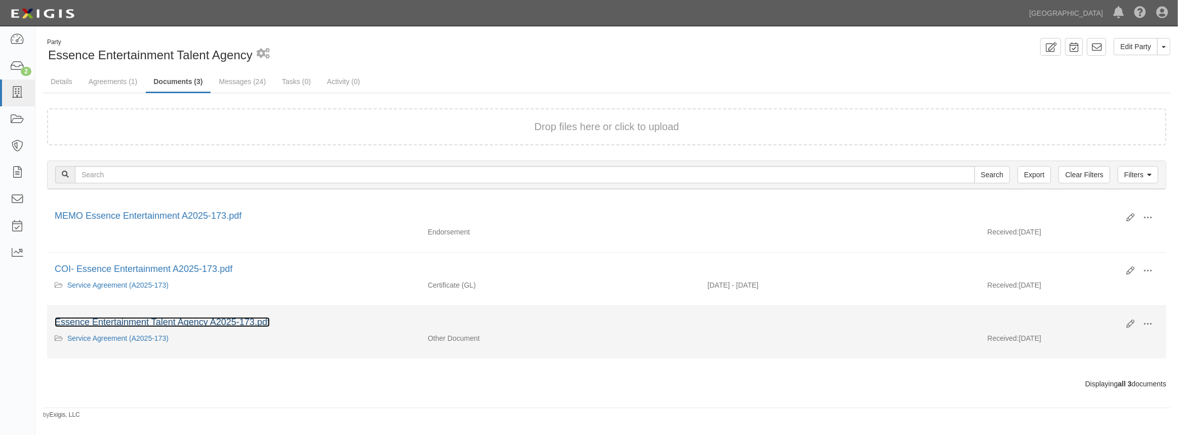
click at [234, 326] on link "Essence Entertainment Talent Agency A2025-173.pdf" at bounding box center [162, 322] width 215 height 10
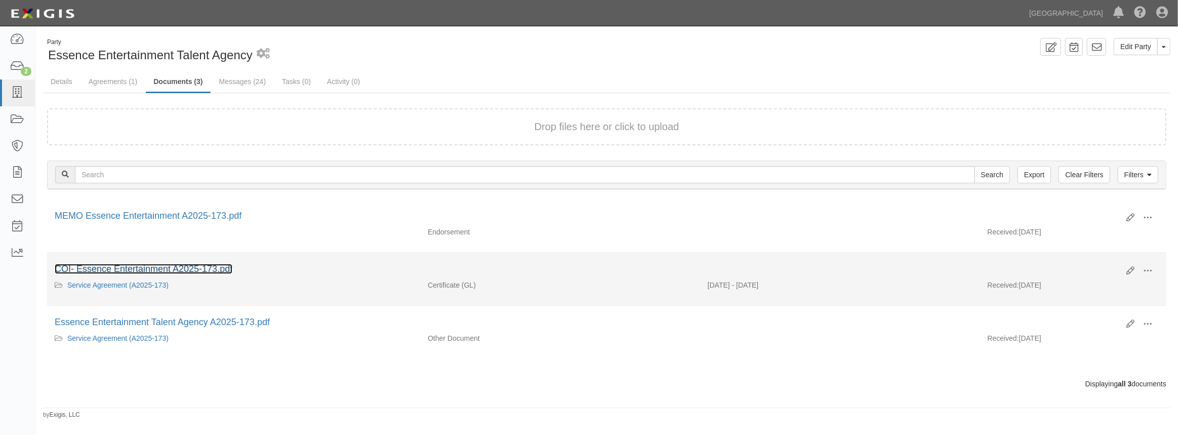
click at [150, 273] on link "COI- Essence Entertainment A2025-173.pdf" at bounding box center [144, 269] width 178 height 10
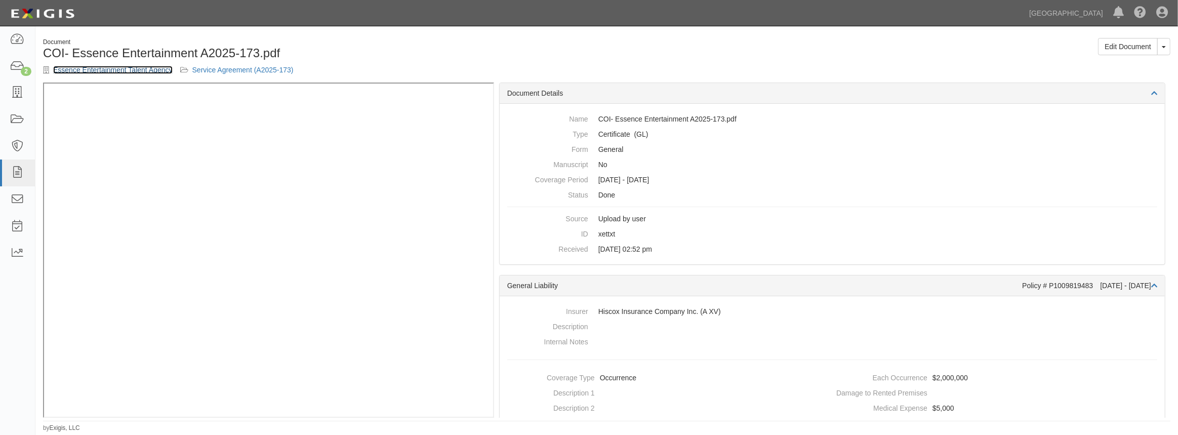
click at [109, 71] on link "Essence Entertainment Talent Agency" at bounding box center [112, 70] width 119 height 8
click at [140, 70] on link "Essence Entertainment Talent Agency" at bounding box center [112, 70] width 119 height 8
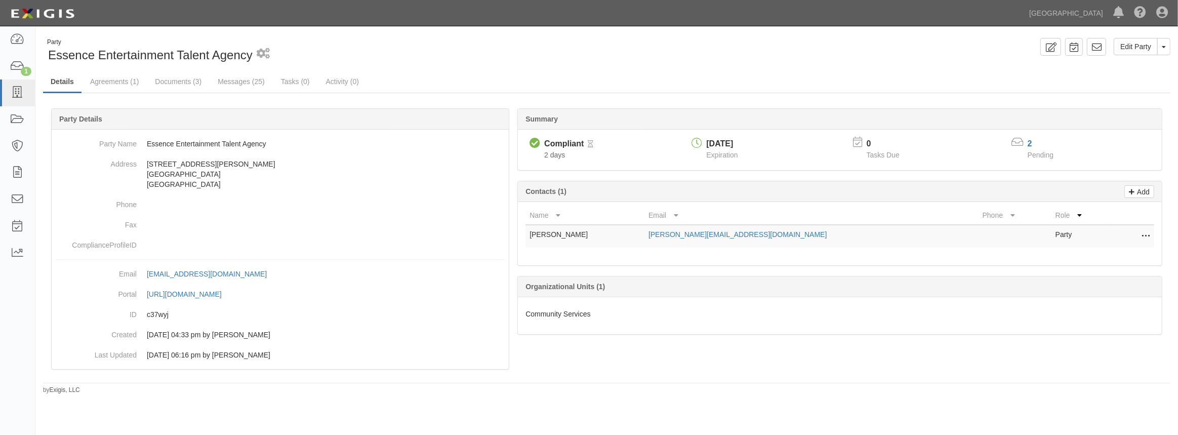
click at [1148, 237] on icon at bounding box center [1146, 236] width 8 height 13
click at [1093, 237] on link "Edit" at bounding box center [1110, 233] width 80 height 18
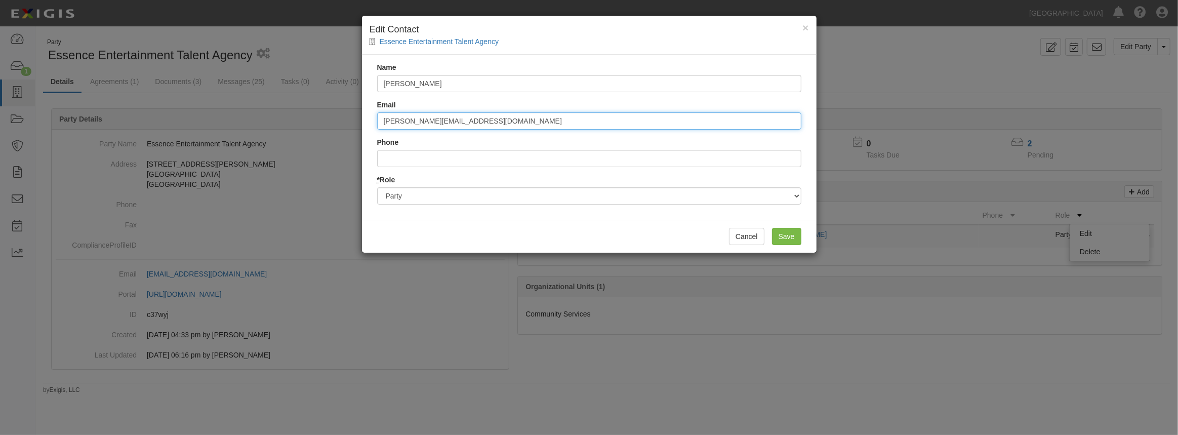
drag, startPoint x: 464, startPoint y: 122, endPoint x: 310, endPoint y: 118, distance: 154.5
click at [310, 118] on div "× Edit Contact Essence Entertainment Talent Agency Name [PERSON_NAME] Email [PE…" at bounding box center [589, 217] width 1178 height 435
paste input ": [PERSON_NAME]"
drag, startPoint x: 389, startPoint y: 119, endPoint x: 372, endPoint y: 116, distance: 17.5
click at [372, 116] on div "Name [PERSON_NAME] Email : [PERSON_NAME][EMAIL_ADDRESS][DOMAIN_NAME] Phone * Ro…" at bounding box center [589, 137] width 455 height 165
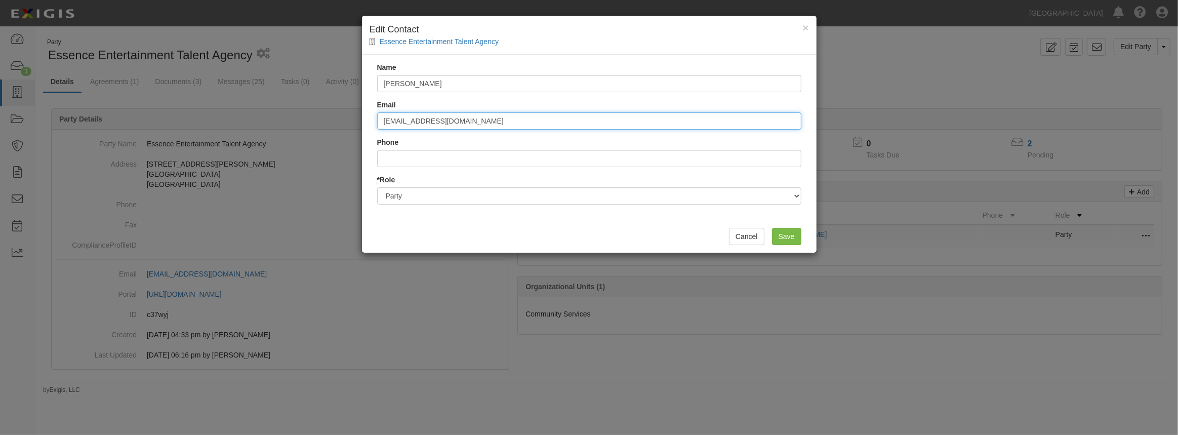
type input "[EMAIL_ADDRESS][DOMAIN_NAME]"
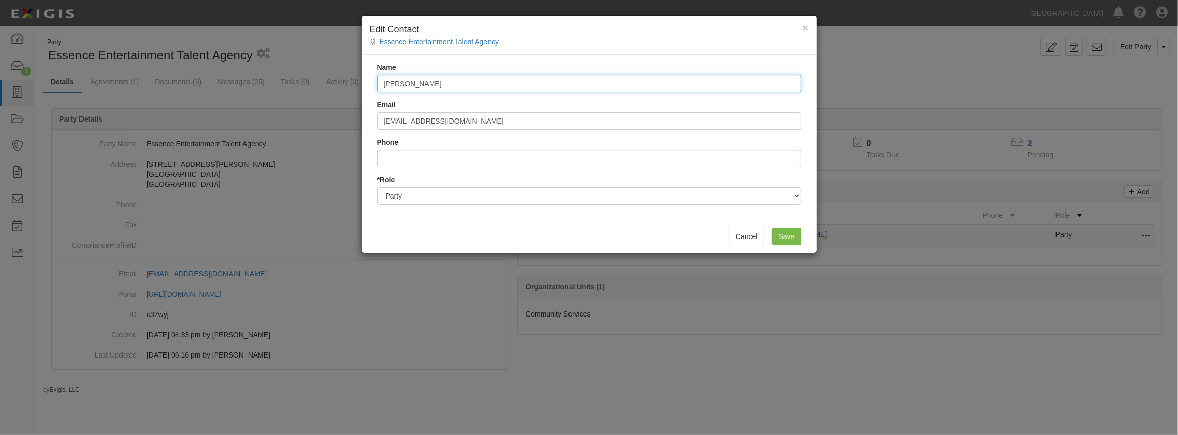
drag, startPoint x: 449, startPoint y: 86, endPoint x: 326, endPoint y: 76, distance: 123.9
click at [326, 76] on div "× Edit Contact Essence Entertainment Talent Agency Name [PERSON_NAME] Email [PE…" at bounding box center [589, 217] width 1178 height 435
paste input "[PERSON_NAME]"
type input "[PERSON_NAME]"
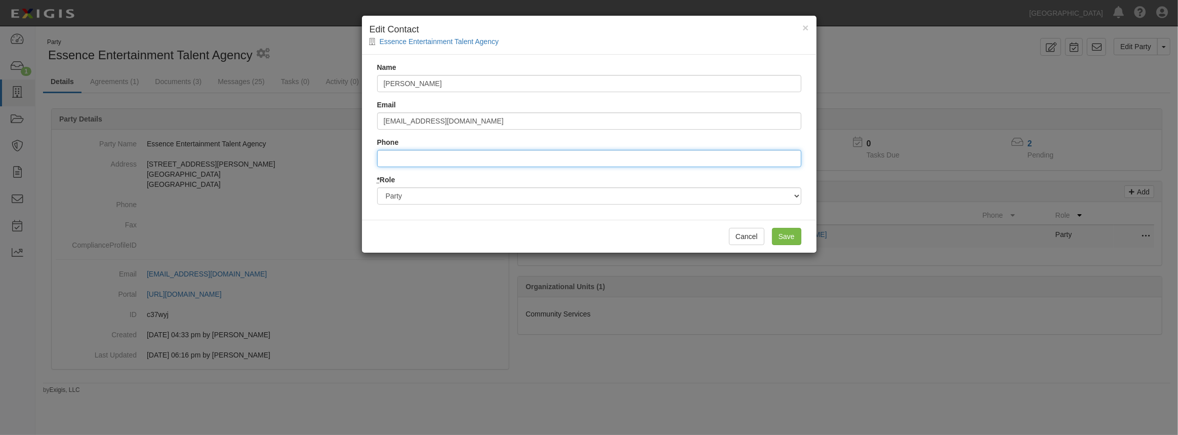
click at [391, 162] on input "Phone" at bounding box center [589, 158] width 424 height 17
paste input "[PHONE_NUMBER]"
type input "8055530505"
click at [796, 232] on input "Save" at bounding box center [786, 236] width 29 height 17
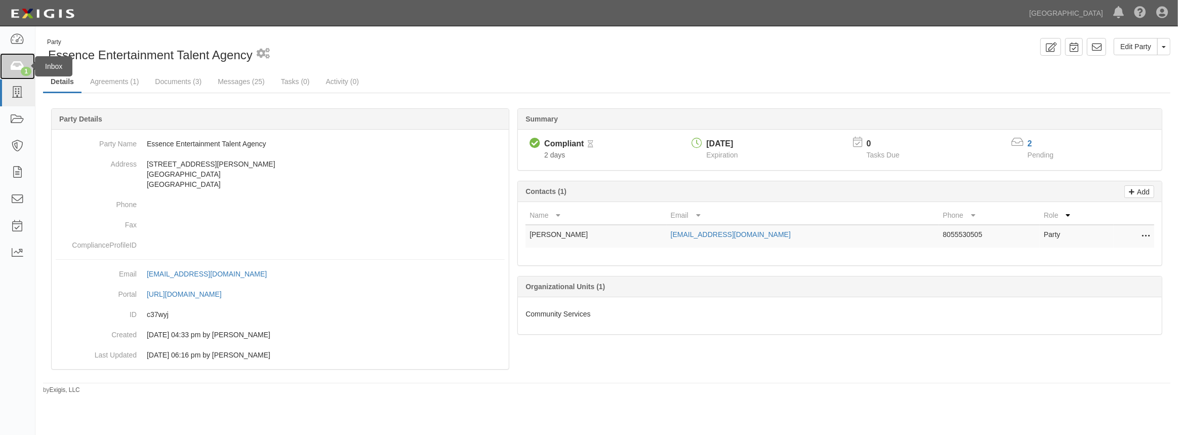
click at [30, 72] on div "1" at bounding box center [26, 71] width 11 height 9
click at [139, 81] on link "Agreements (1)" at bounding box center [115, 82] width 64 height 22
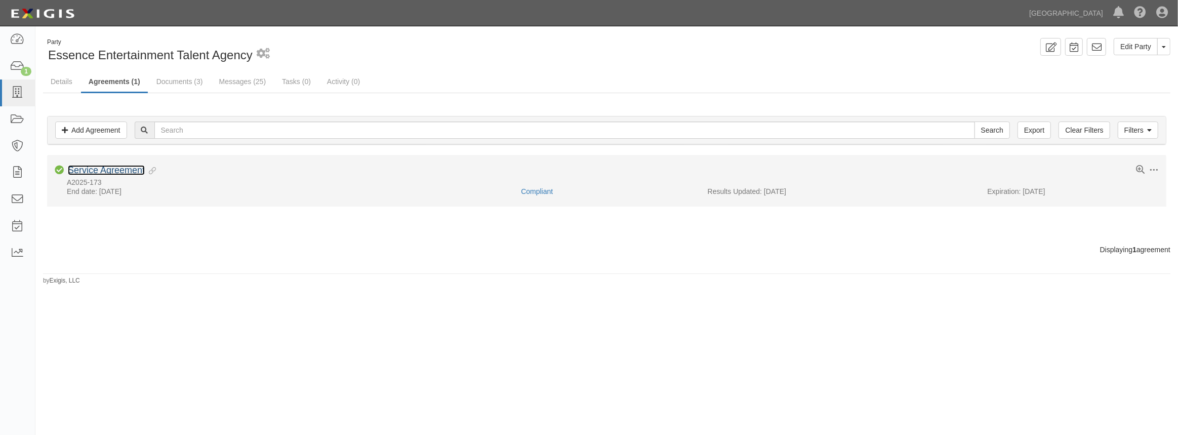
click at [112, 173] on link "Service Agreement" at bounding box center [106, 170] width 77 height 10
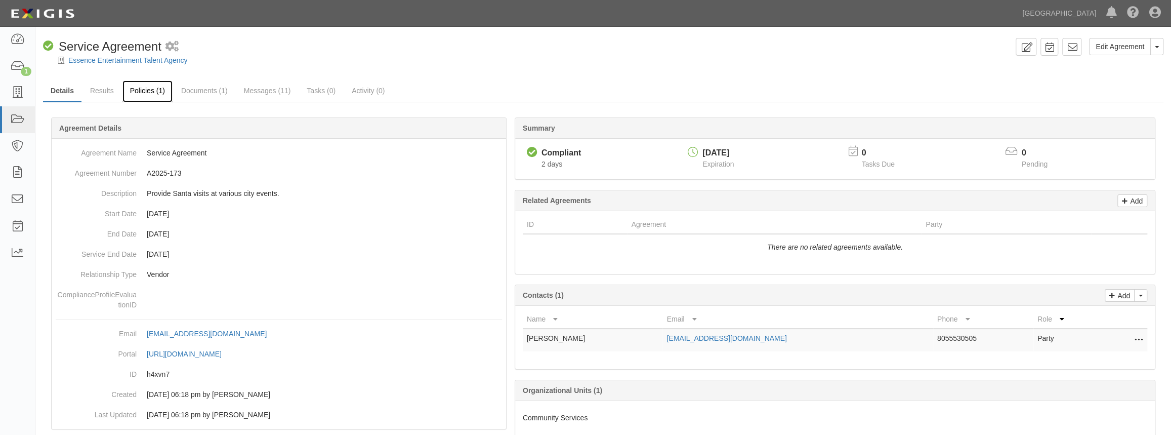
click at [147, 89] on link "Policies (1)" at bounding box center [148, 91] width 50 height 22
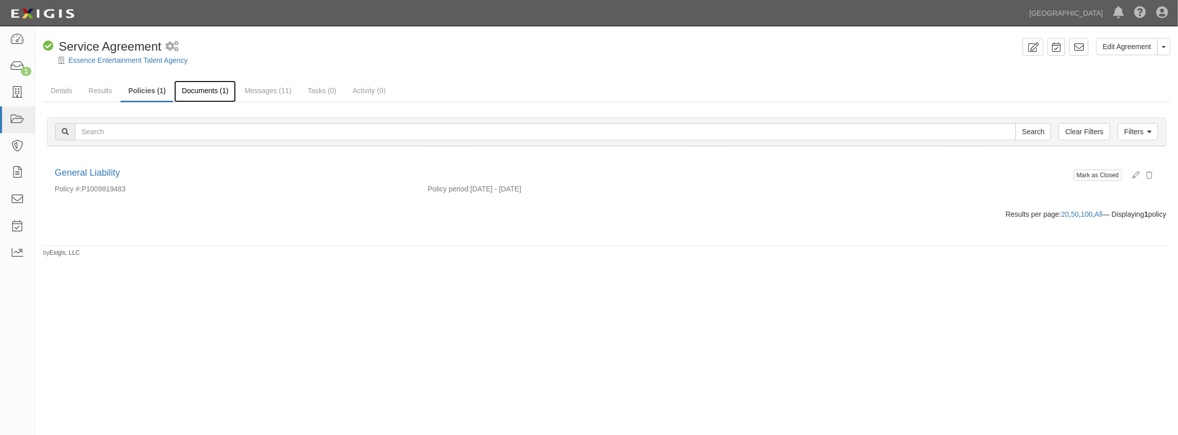
click at [210, 95] on link "Documents (1)" at bounding box center [205, 91] width 62 height 22
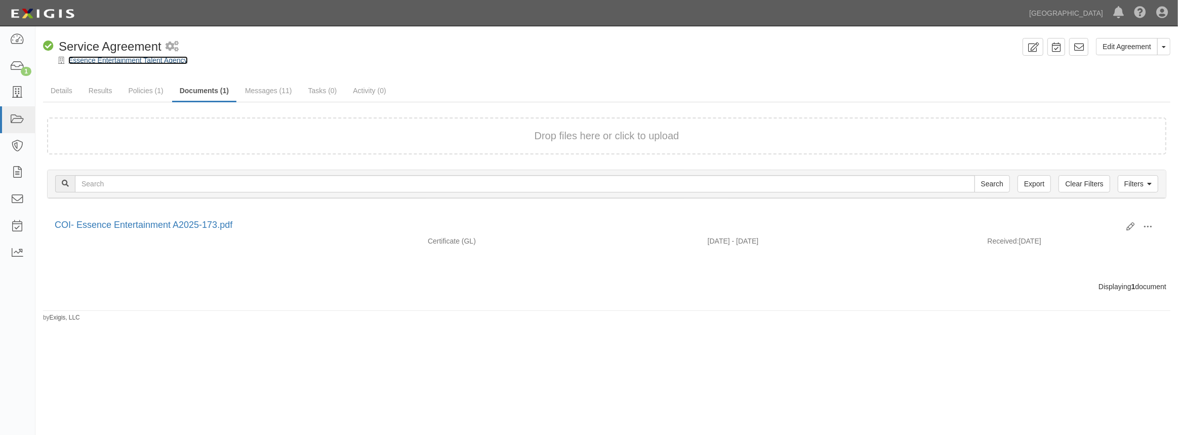
click at [115, 60] on link "Essence Entertainment Talent Agency" at bounding box center [127, 60] width 119 height 8
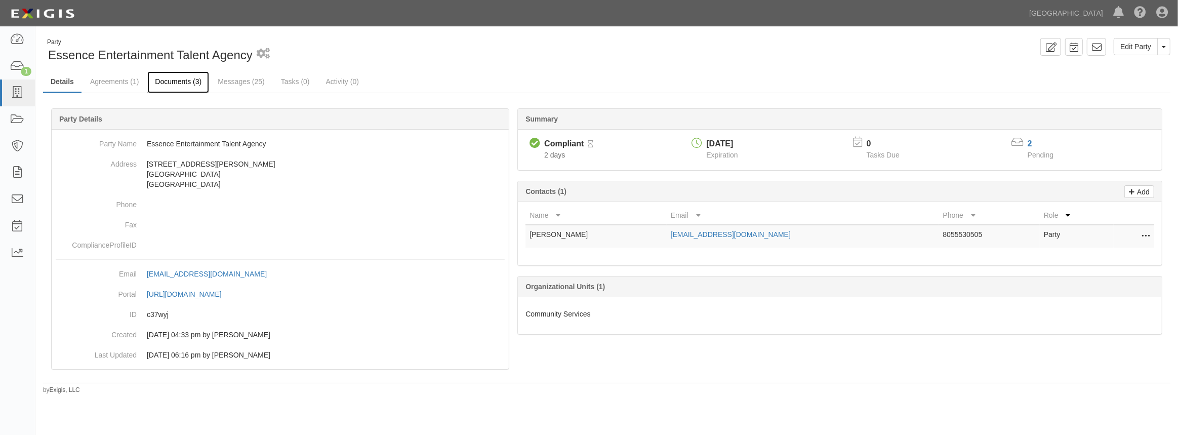
click at [177, 86] on link "Documents (3)" at bounding box center [178, 82] width 62 height 22
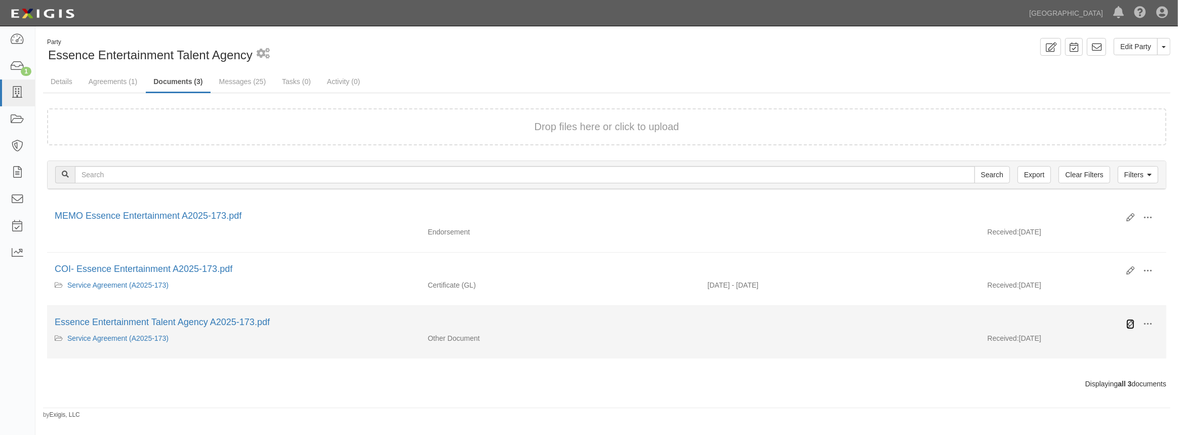
click at [1129, 321] on icon at bounding box center [1130, 324] width 8 height 8
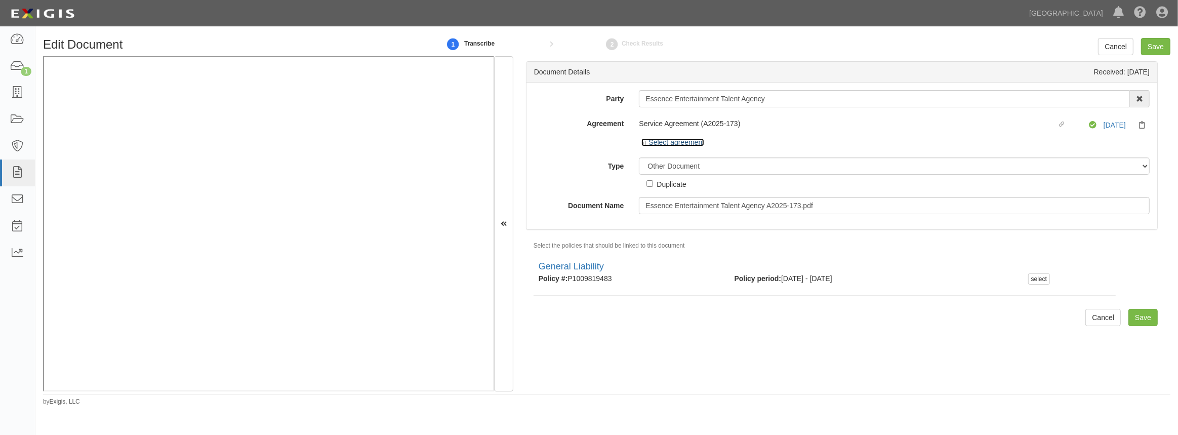
click at [643, 141] on icon at bounding box center [644, 143] width 7 height 5
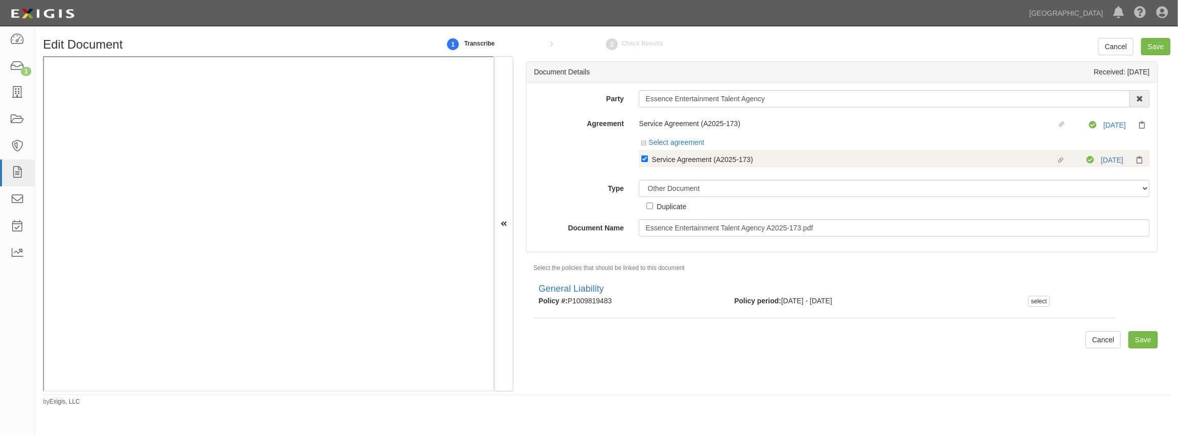
click at [647, 157] on label "Linked agreement Service Agreement (A2025-173) Linked agreement" at bounding box center [863, 160] width 445 height 14
click at [641, 157] on input "Linked agreement Service Agreement (A2025-173) Linked agreement" at bounding box center [644, 158] width 7 height 7
checkbox input "false"
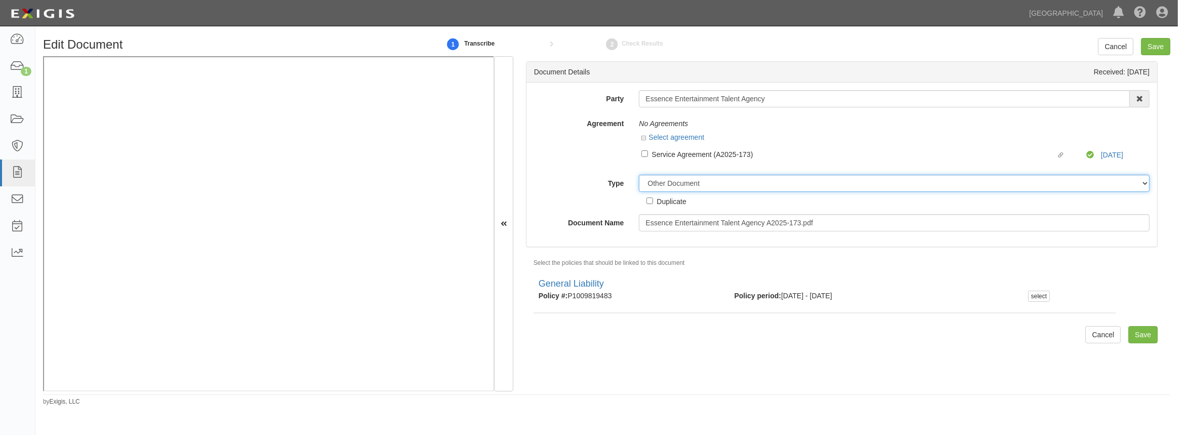
drag, startPoint x: 704, startPoint y: 184, endPoint x: 699, endPoint y: 192, distance: 9.1
click at [704, 184] on select "Unassigned Binder Cancellation Notice Certificate Contract Endorsement Insuranc…" at bounding box center [894, 183] width 511 height 17
click at [639, 175] on select "Unassigned Binder Cancellation Notice Certificate Contract Endorsement Insuranc…" at bounding box center [894, 183] width 511 height 17
click at [1128, 333] on input "Save" at bounding box center [1142, 334] width 29 height 17
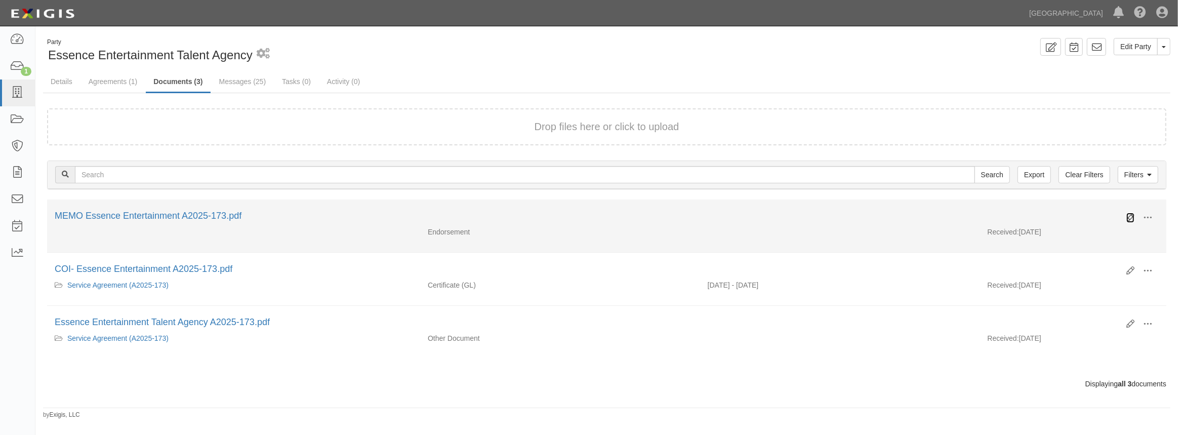
click at [1128, 217] on icon at bounding box center [1130, 218] width 8 height 8
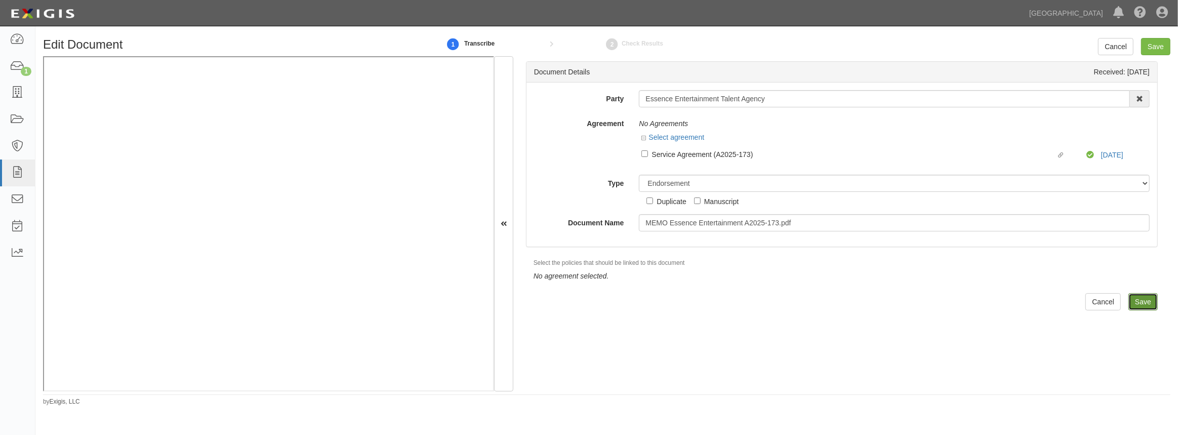
click at [1138, 299] on input "Save" at bounding box center [1142, 301] width 29 height 17
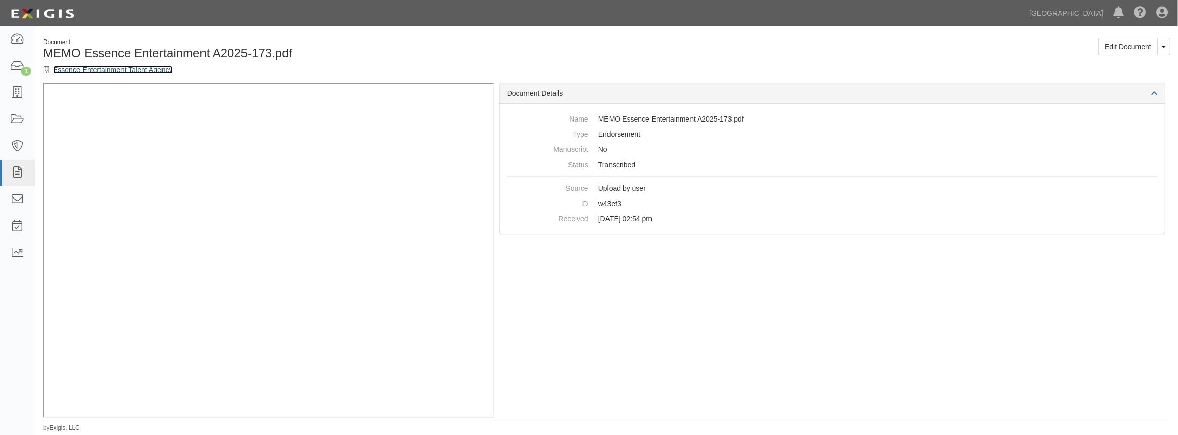
click at [152, 72] on link "Essence Entertainment Talent Agency" at bounding box center [112, 70] width 119 height 8
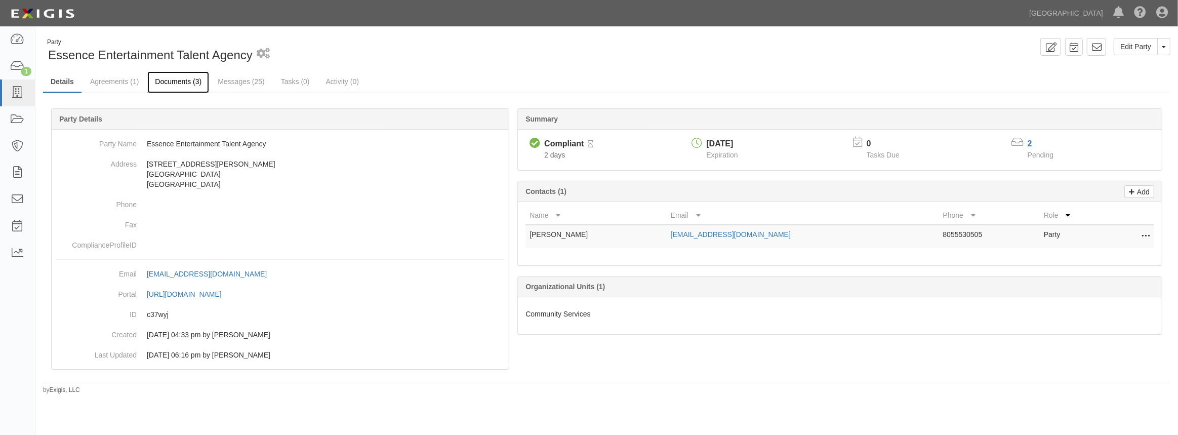
click at [168, 81] on link "Documents (3)" at bounding box center [178, 82] width 62 height 22
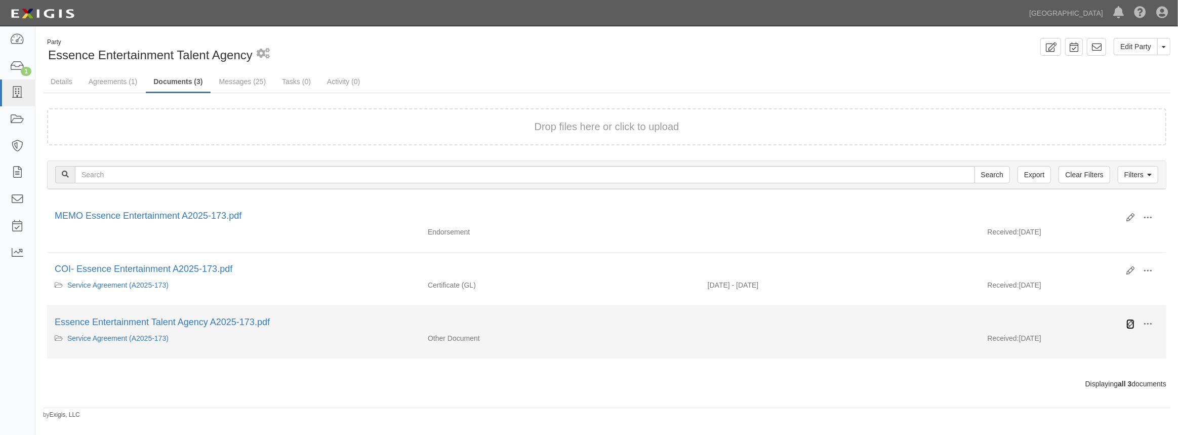
click at [1129, 320] on icon at bounding box center [1130, 324] width 8 height 8
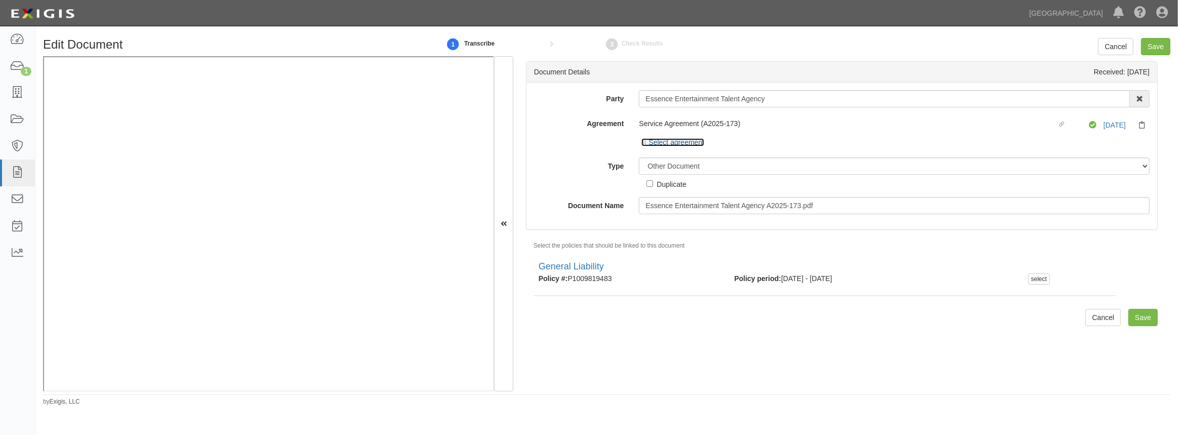
click at [641, 144] on icon at bounding box center [644, 143] width 7 height 5
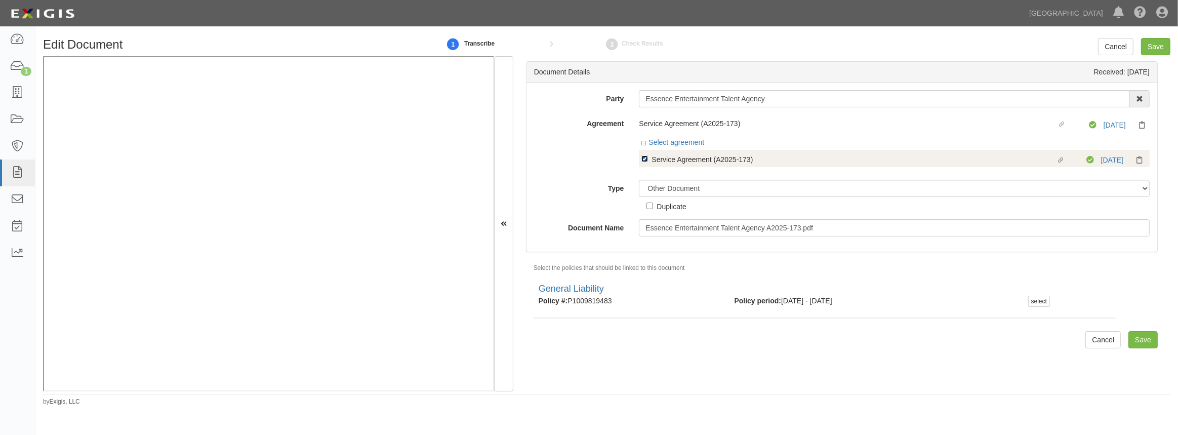
click at [645, 160] on input "Linked agreement Service Agreement (A2025-173) Linked agreement" at bounding box center [644, 158] width 7 height 7
checkbox input "false"
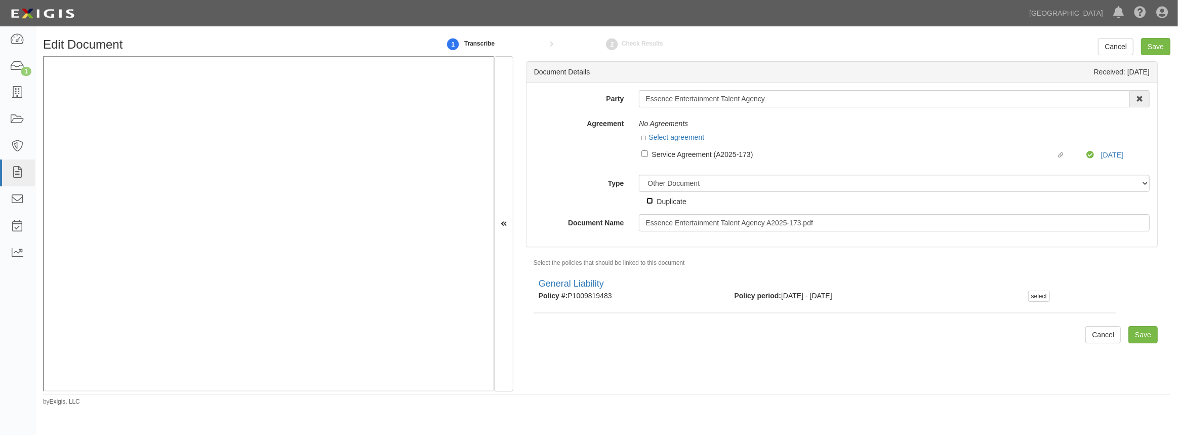
click at [650, 200] on input "Duplicate" at bounding box center [649, 200] width 7 height 7
click at [646, 201] on input "Duplicate" at bounding box center [649, 200] width 7 height 7
checkbox input "false"
click at [655, 183] on select "Unassigned Binder Cancellation Notice Certificate Contract Endorsement Insuranc…" at bounding box center [894, 183] width 511 height 17
select select "ContractDetail"
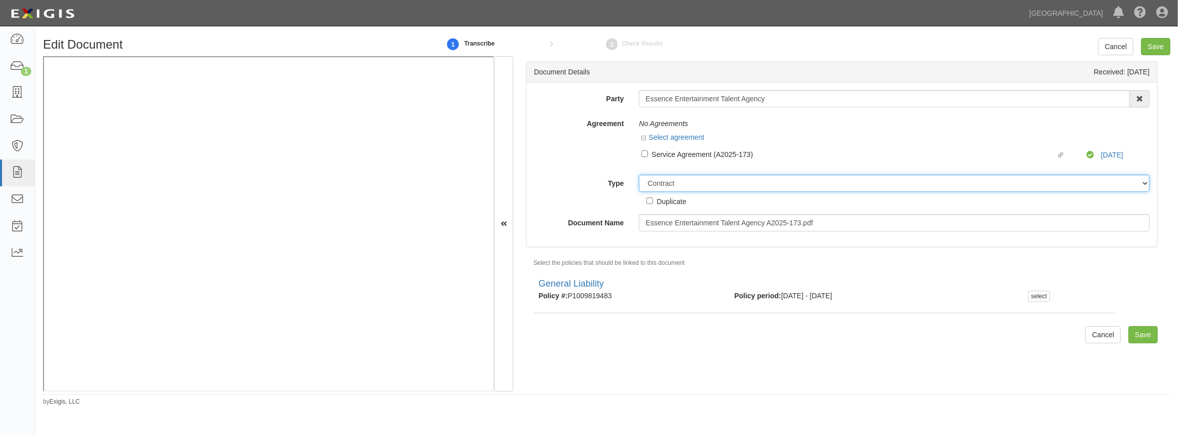
click at [639, 175] on select "Unassigned Binder Cancellation Notice Certificate Contract Endorsement Insuranc…" at bounding box center [894, 183] width 511 height 17
click div "Document Details Received: 09/18/2025 Party Essence Entertainment Talent Agency…"
click input "Save"
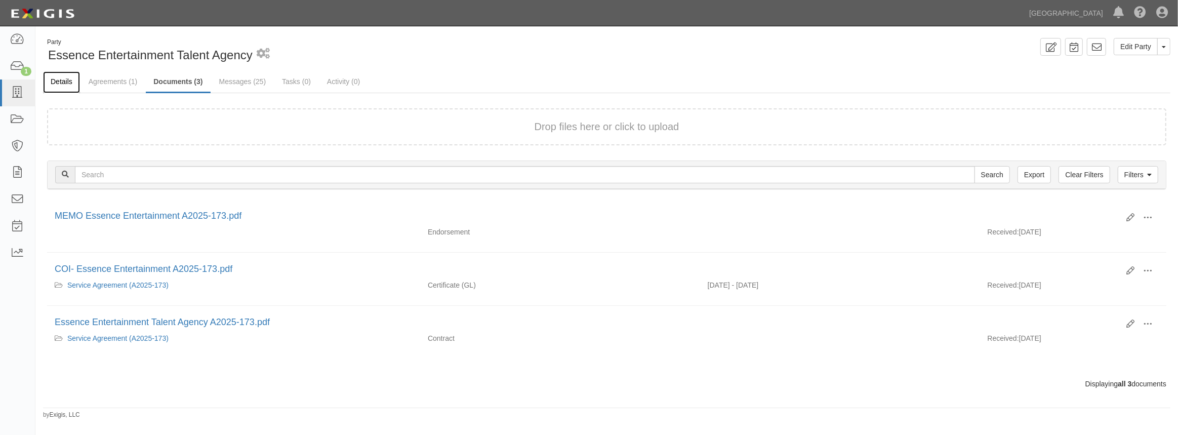
click at [68, 84] on link "Details" at bounding box center [61, 82] width 37 height 22
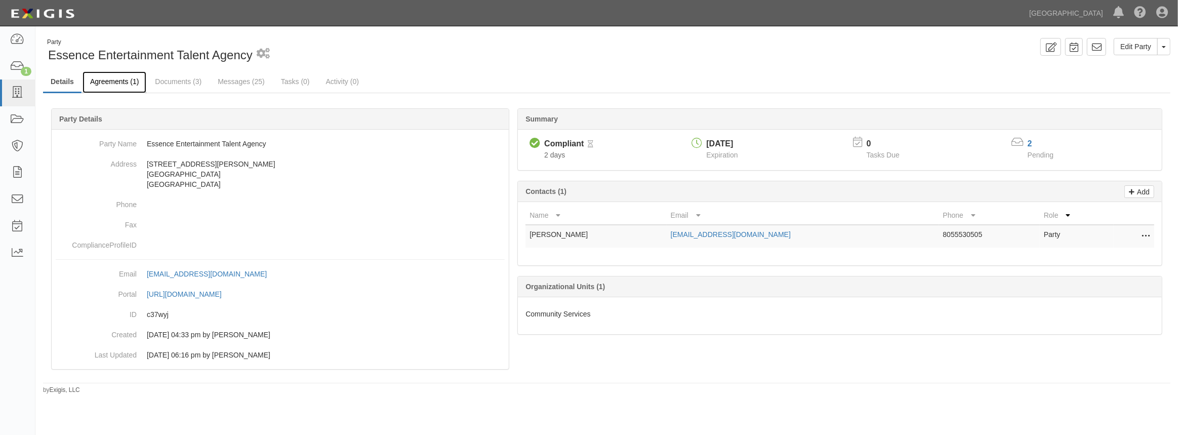
click at [99, 87] on link "Agreements (1)" at bounding box center [115, 82] width 64 height 22
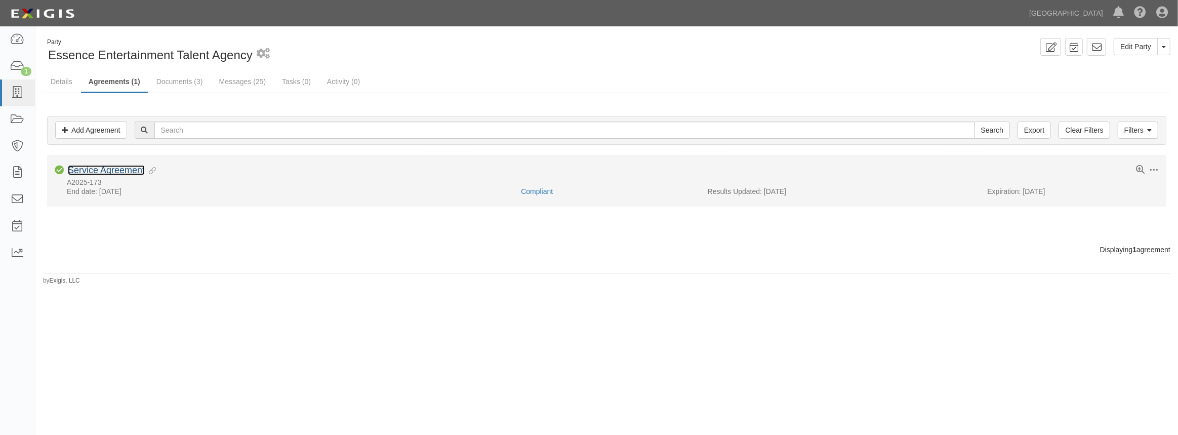
click at [119, 169] on link "Service Agreement" at bounding box center [106, 170] width 77 height 10
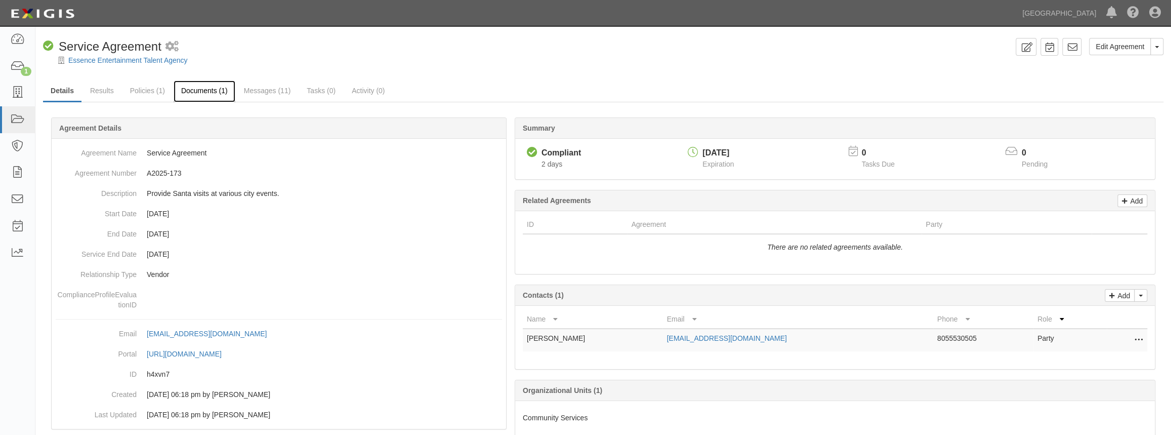
click at [220, 94] on link "Documents (1)" at bounding box center [205, 91] width 62 height 22
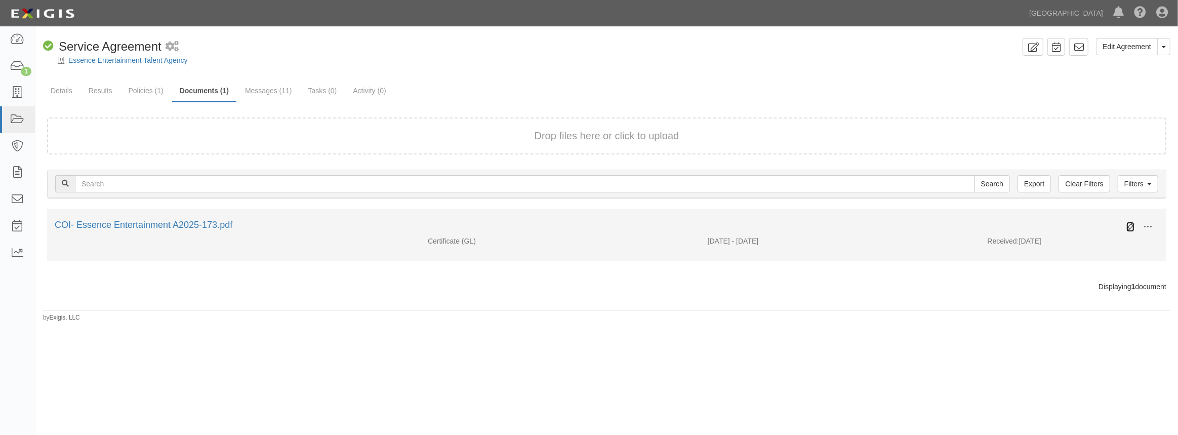
click at [1129, 226] on icon at bounding box center [1130, 227] width 8 height 8
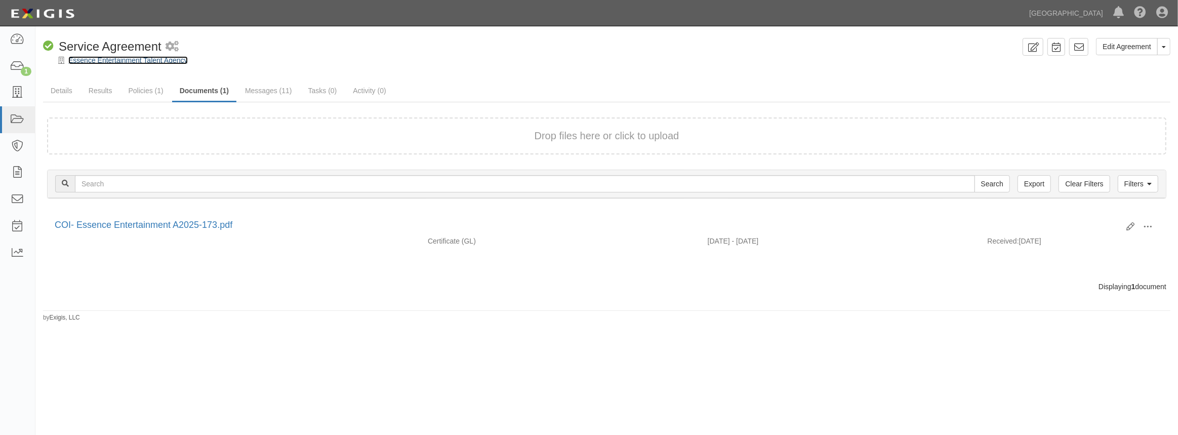
click at [159, 60] on link "Essence Entertainment Talent Agency" at bounding box center [127, 60] width 119 height 8
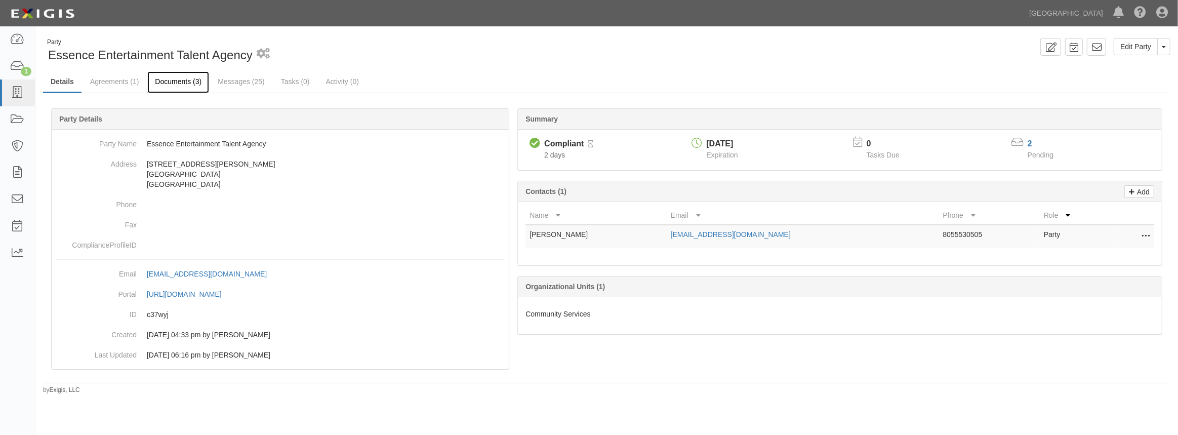
click at [178, 88] on link "Documents (3)" at bounding box center [178, 82] width 62 height 22
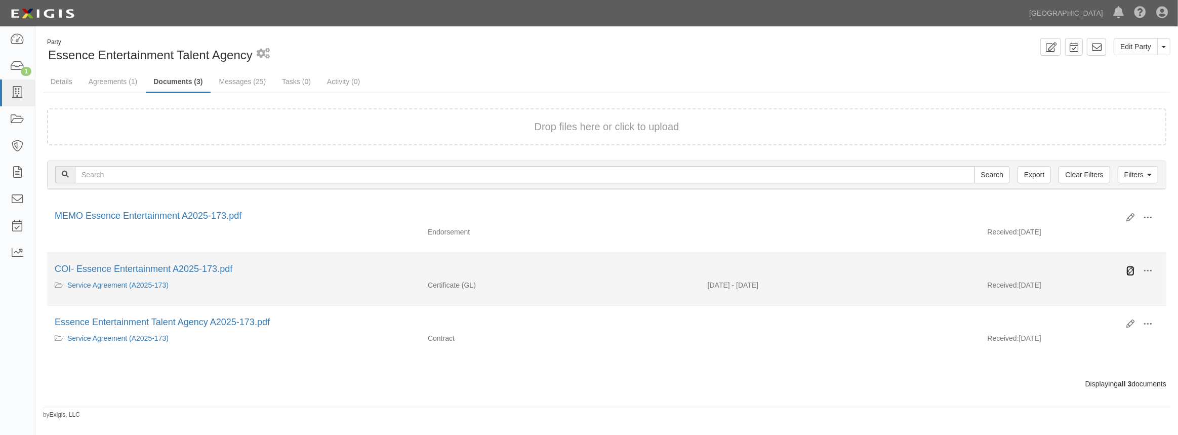
click at [1129, 269] on icon at bounding box center [1130, 271] width 8 height 8
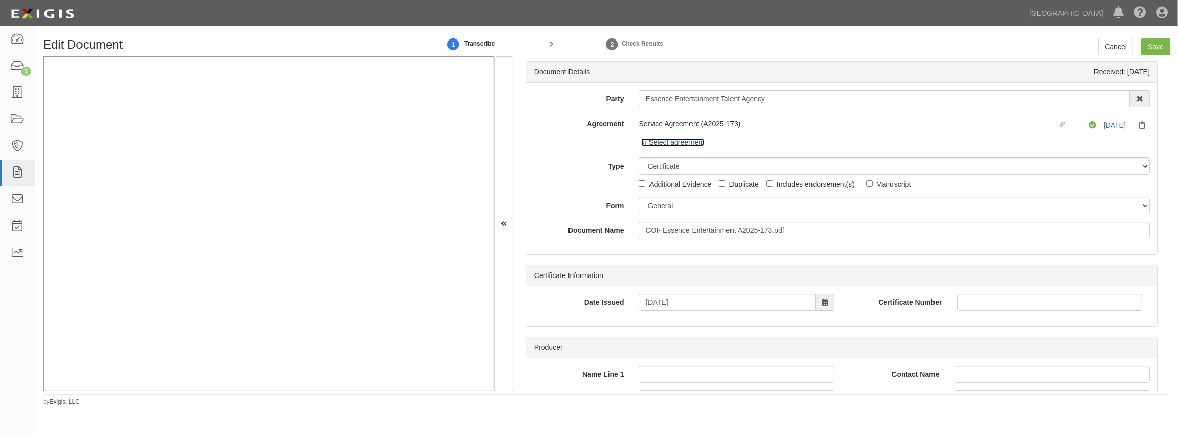
click at [645, 145] on icon at bounding box center [644, 143] width 7 height 5
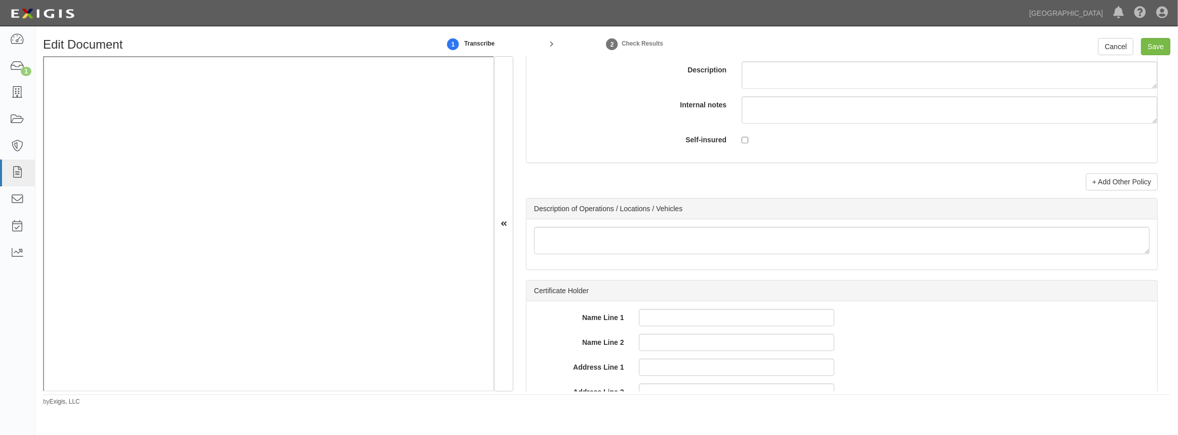
scroll to position [3258, 0]
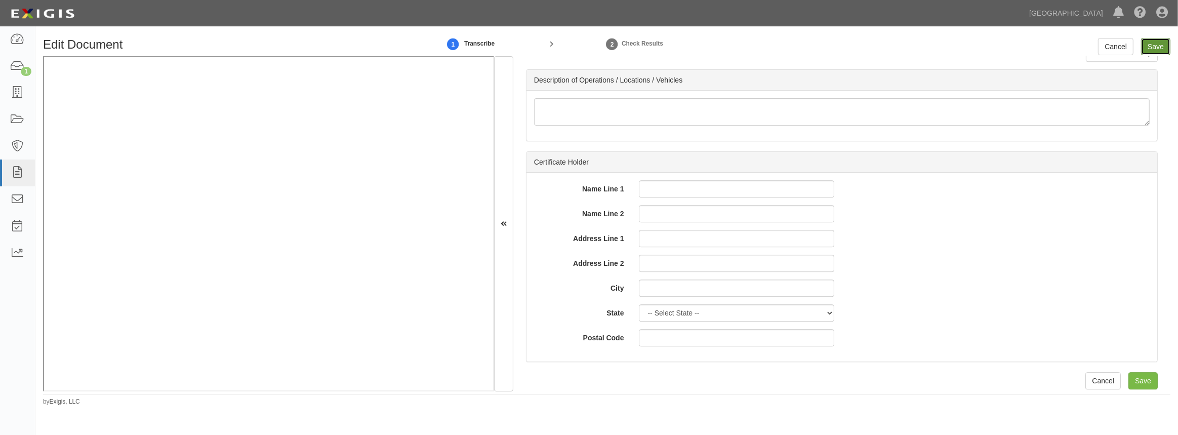
click at [1150, 49] on input "Save" at bounding box center [1155, 46] width 29 height 17
type input "2000000"
type input "5000"
type input "2000000"
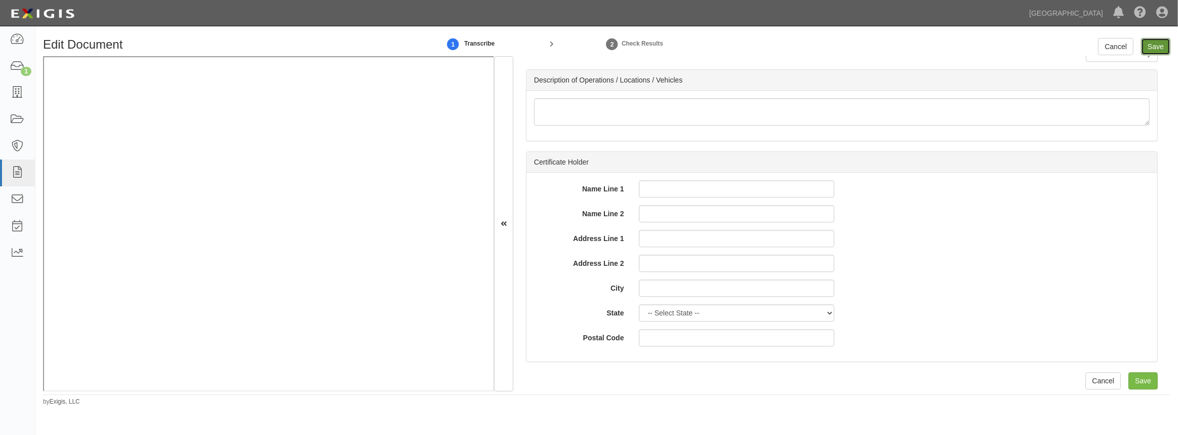
type input "2000000"
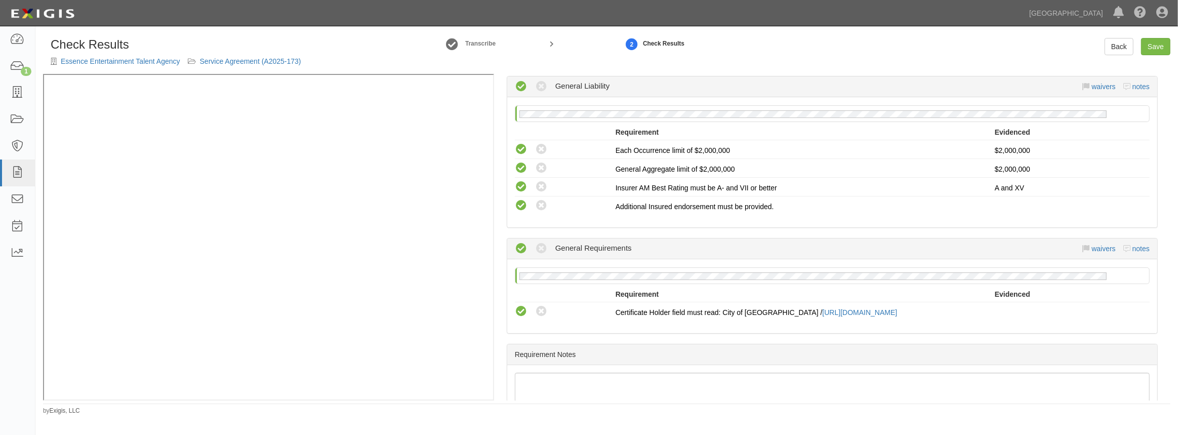
scroll to position [156, 0]
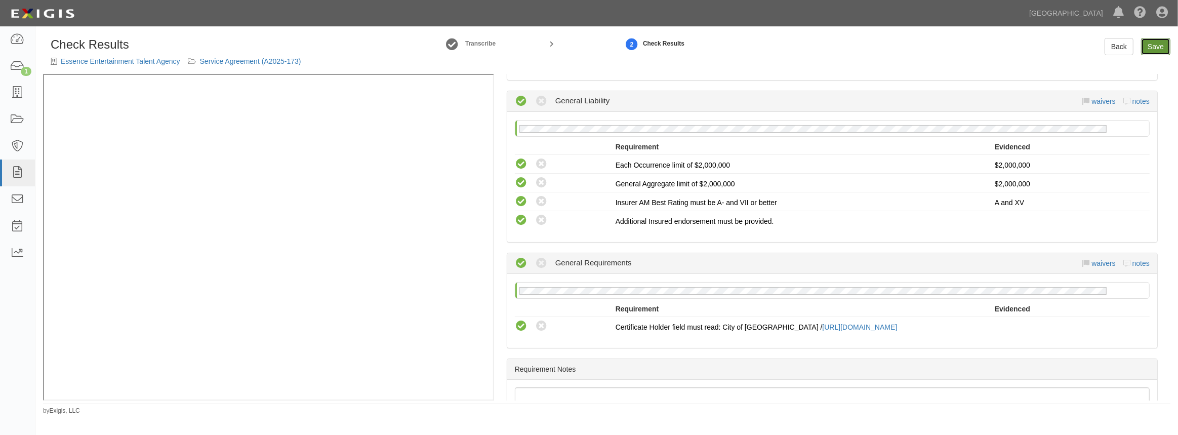
click at [1160, 44] on link "Save" at bounding box center [1155, 46] width 29 height 17
radio input "true"
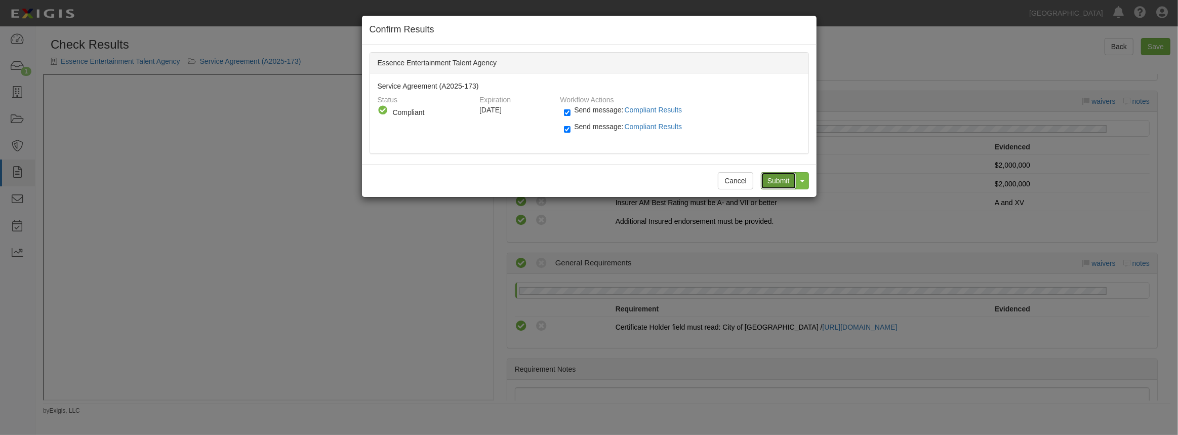
click at [780, 179] on input "Submit" at bounding box center [778, 180] width 35 height 17
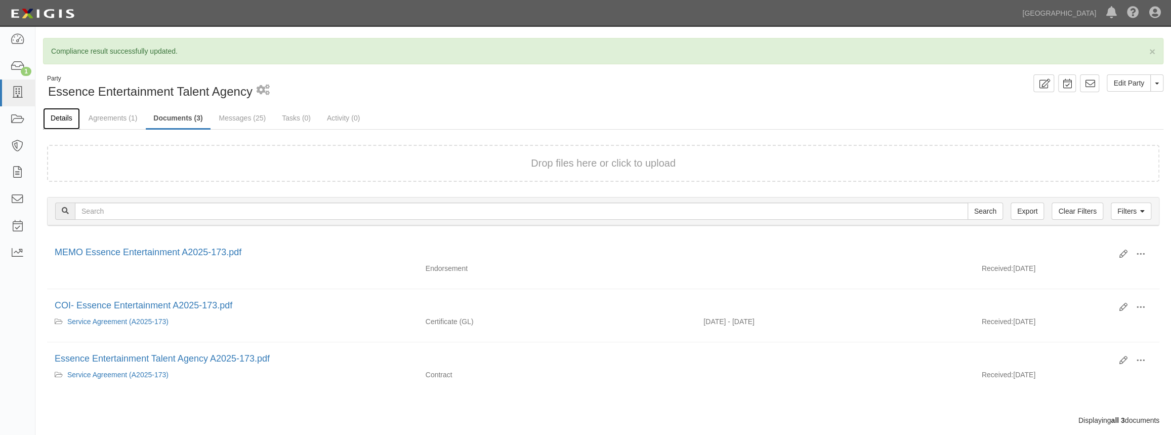
click at [66, 125] on link "Details" at bounding box center [61, 119] width 37 height 22
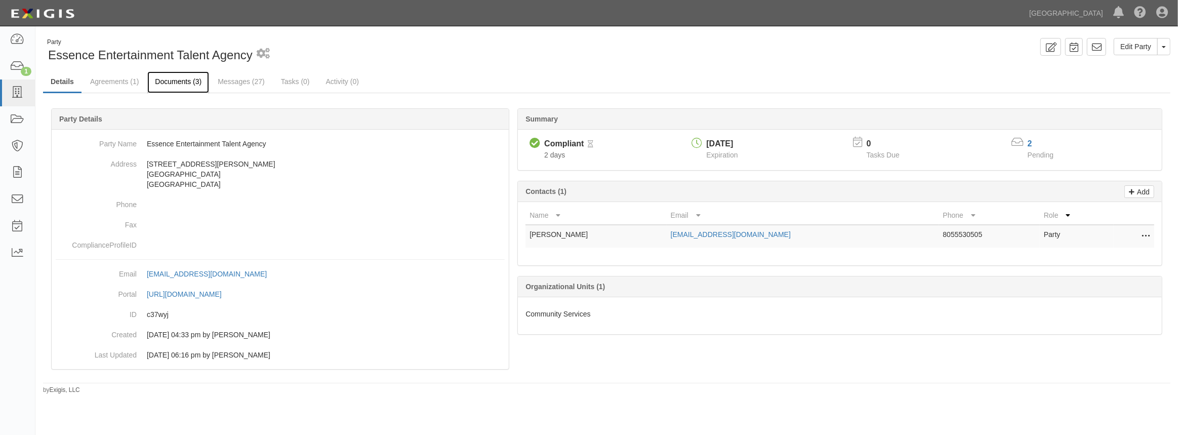
click at [180, 86] on link "Documents (3)" at bounding box center [178, 82] width 62 height 22
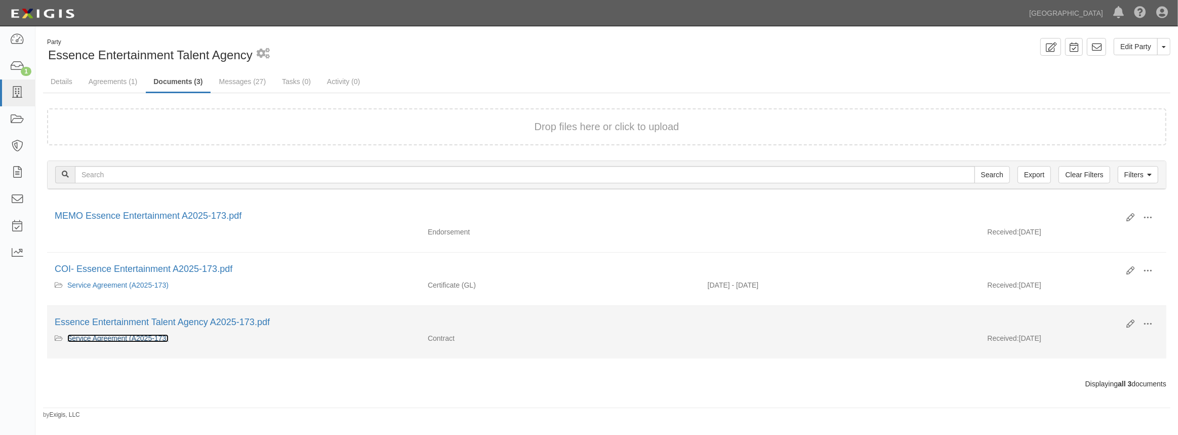
click at [156, 337] on link "Service Agreement (A2025-173)" at bounding box center [117, 338] width 101 height 8
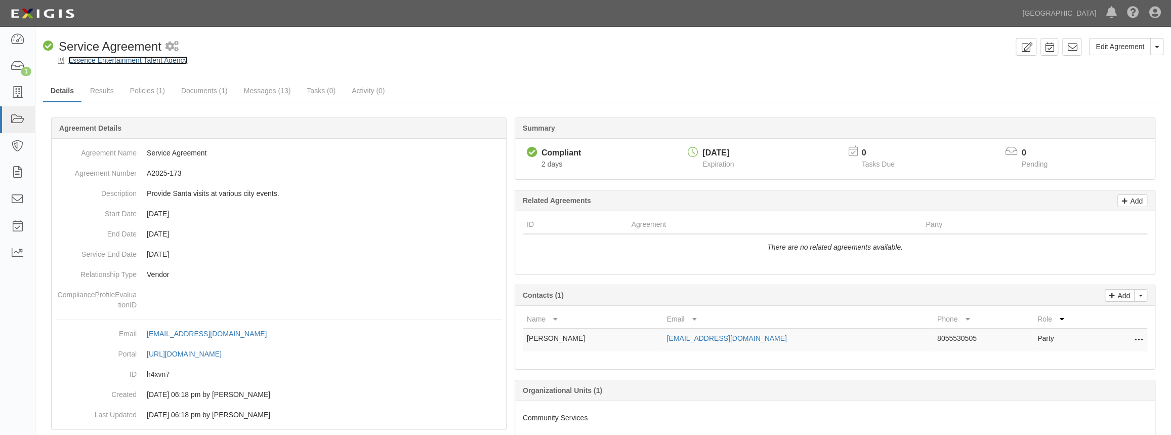
click at [116, 63] on link "Essence Entertainment Talent Agency" at bounding box center [127, 60] width 119 height 8
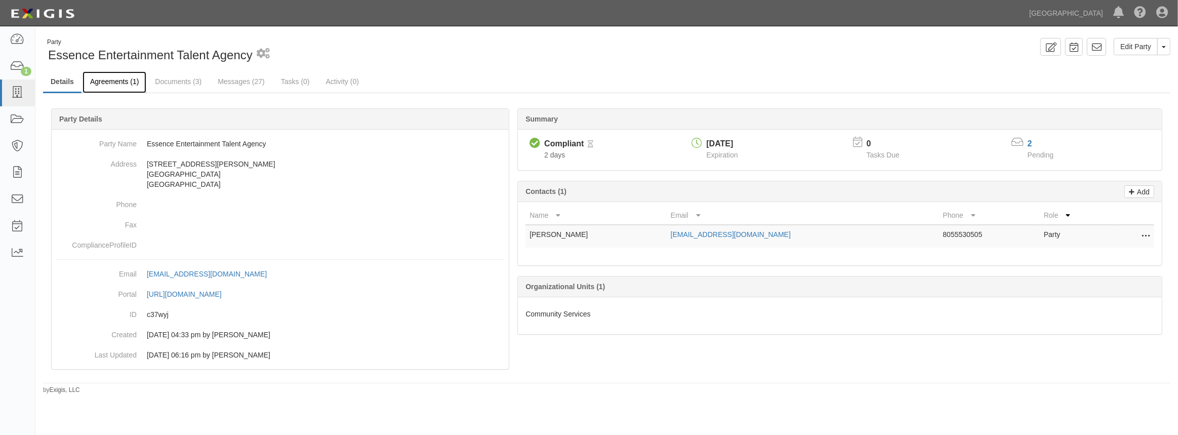
click at [116, 86] on link "Agreements (1)" at bounding box center [115, 82] width 64 height 22
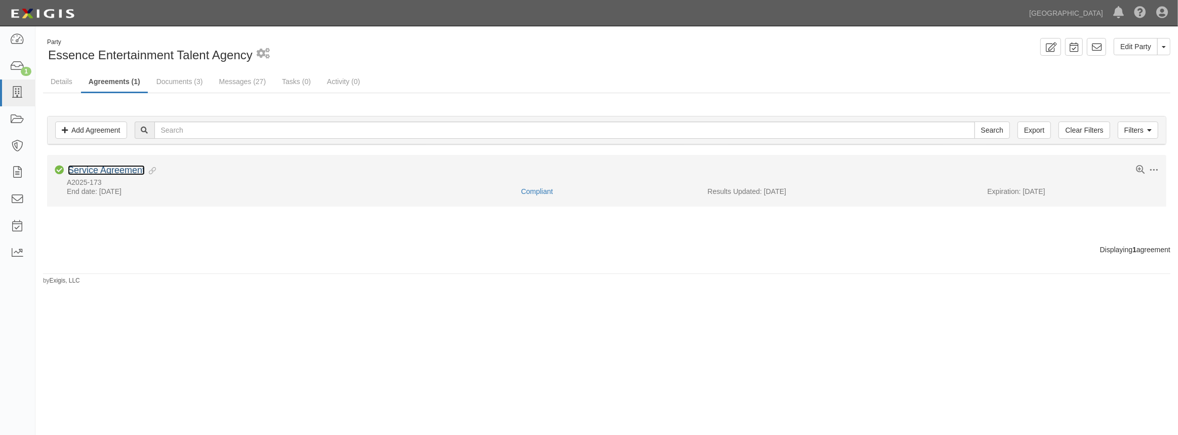
click at [121, 174] on link "Service Agreement" at bounding box center [106, 170] width 77 height 10
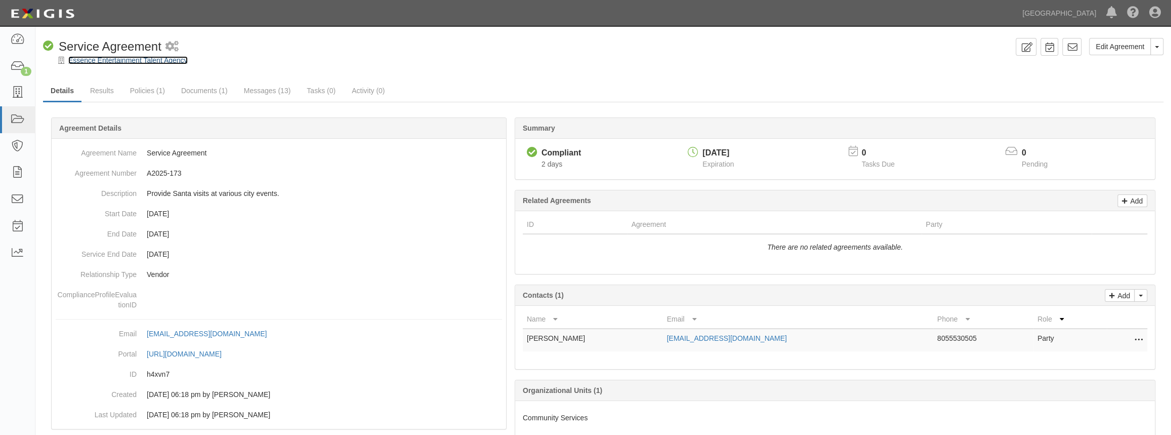
click at [126, 57] on link "Essence Entertainment Talent Agency" at bounding box center [127, 60] width 119 height 8
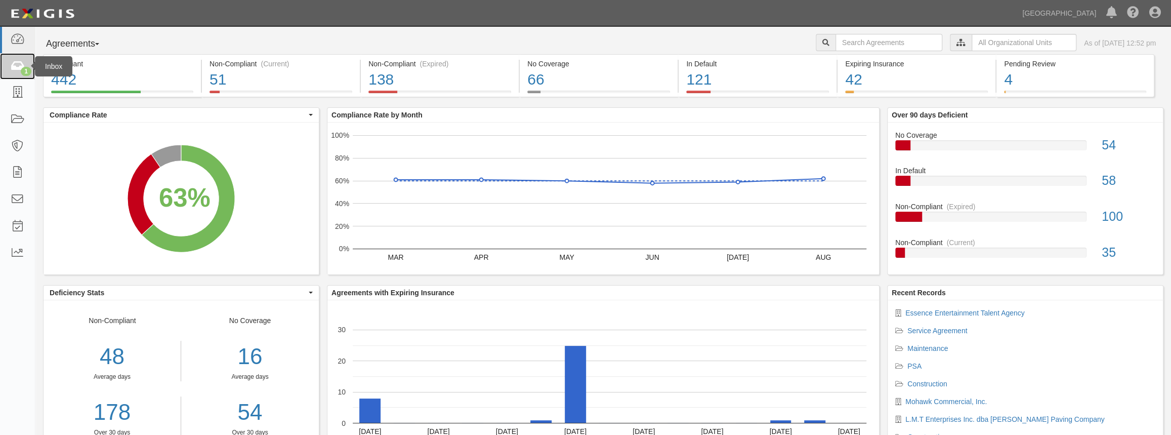
click at [30, 73] on div "1" at bounding box center [26, 71] width 11 height 9
